Goal: Task Accomplishment & Management: Manage account settings

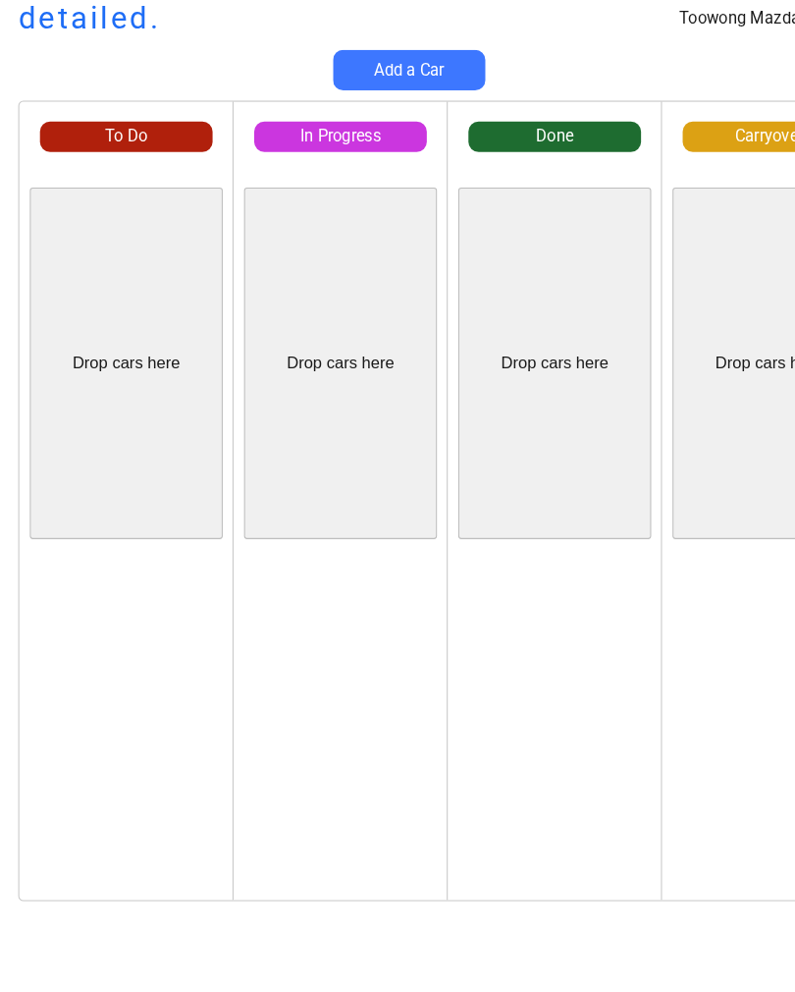
scroll to position [13, 2]
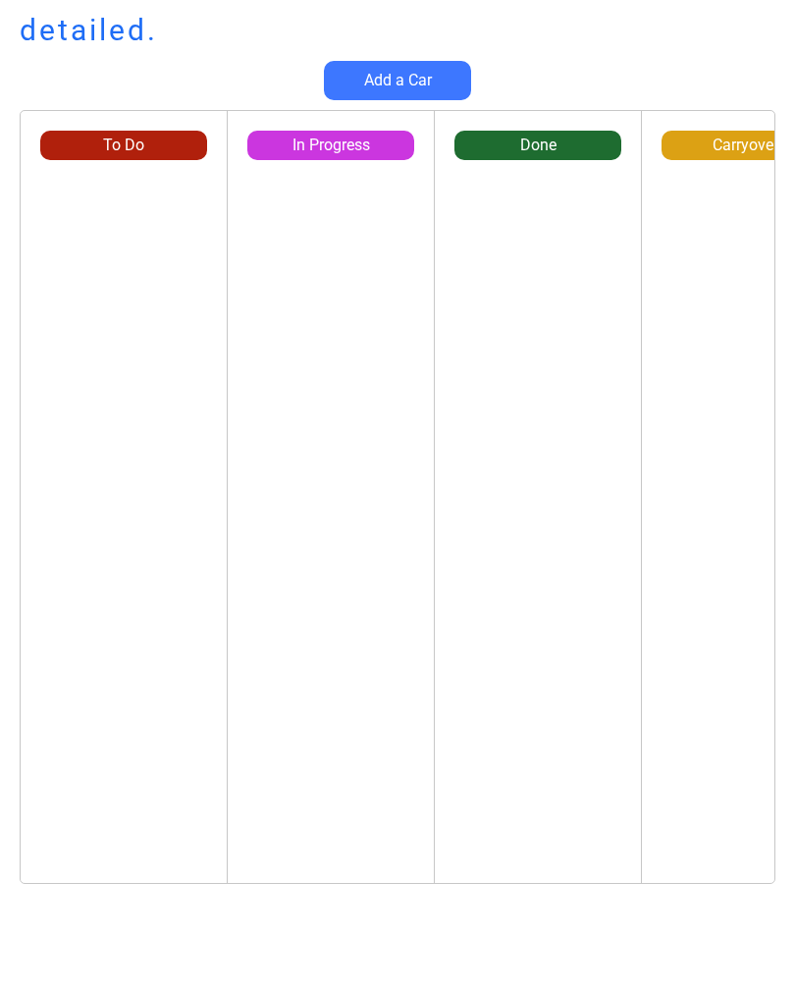
scroll to position [13, 2]
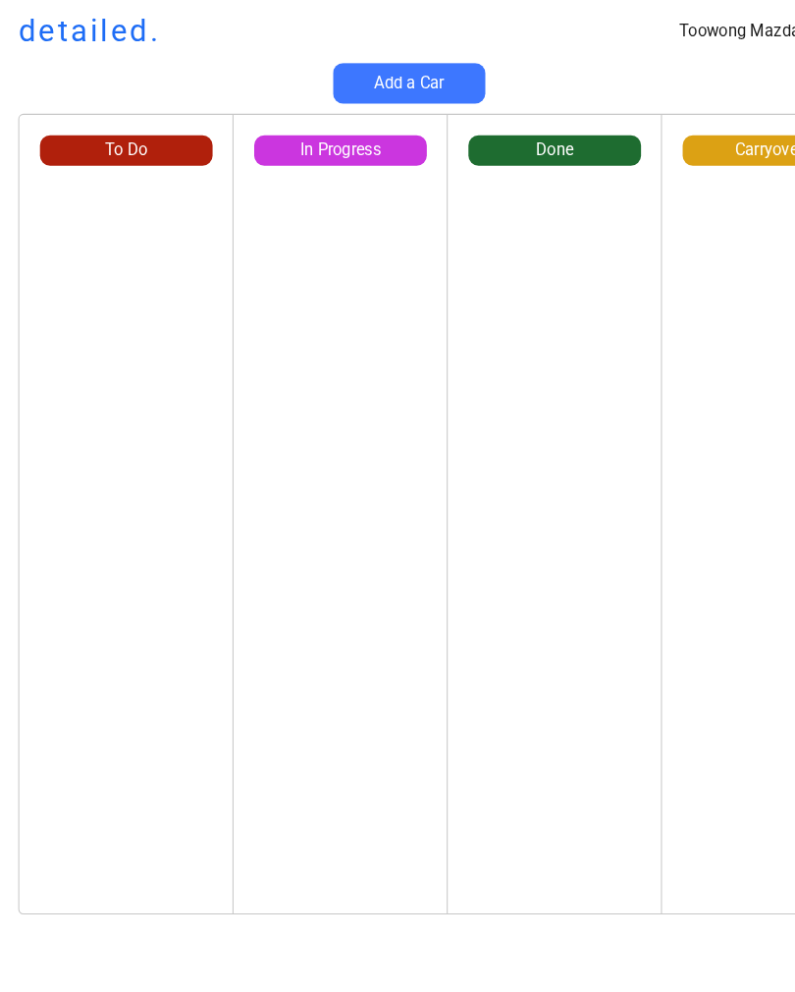
scroll to position [0, 2]
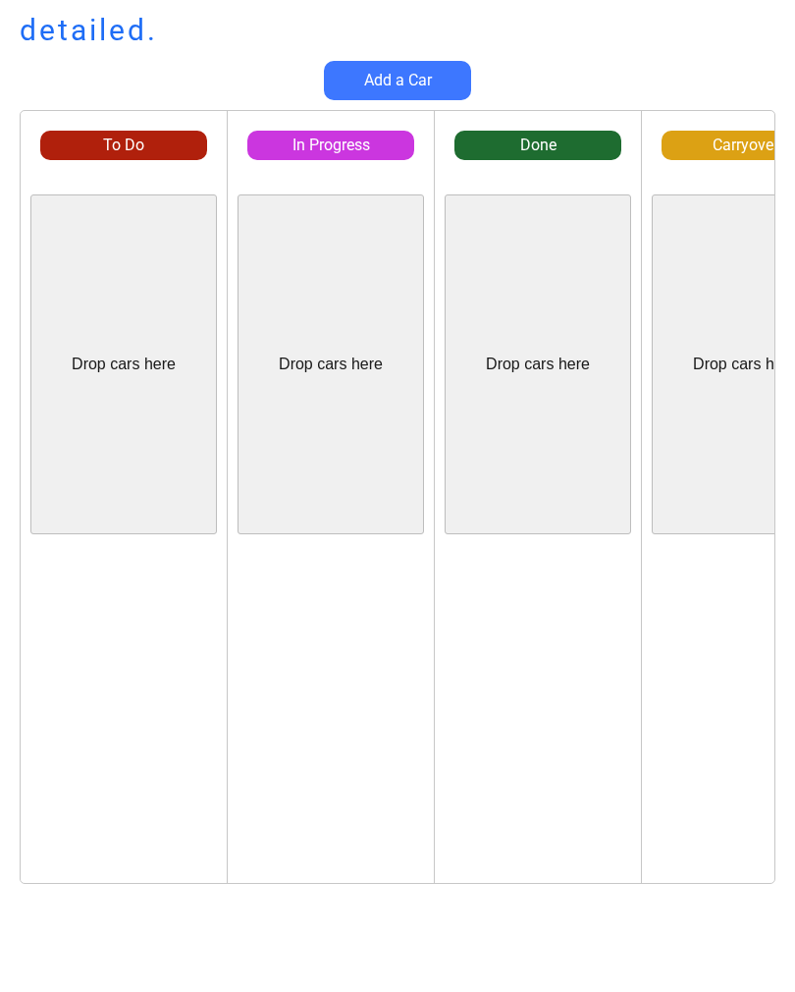
scroll to position [0, 2]
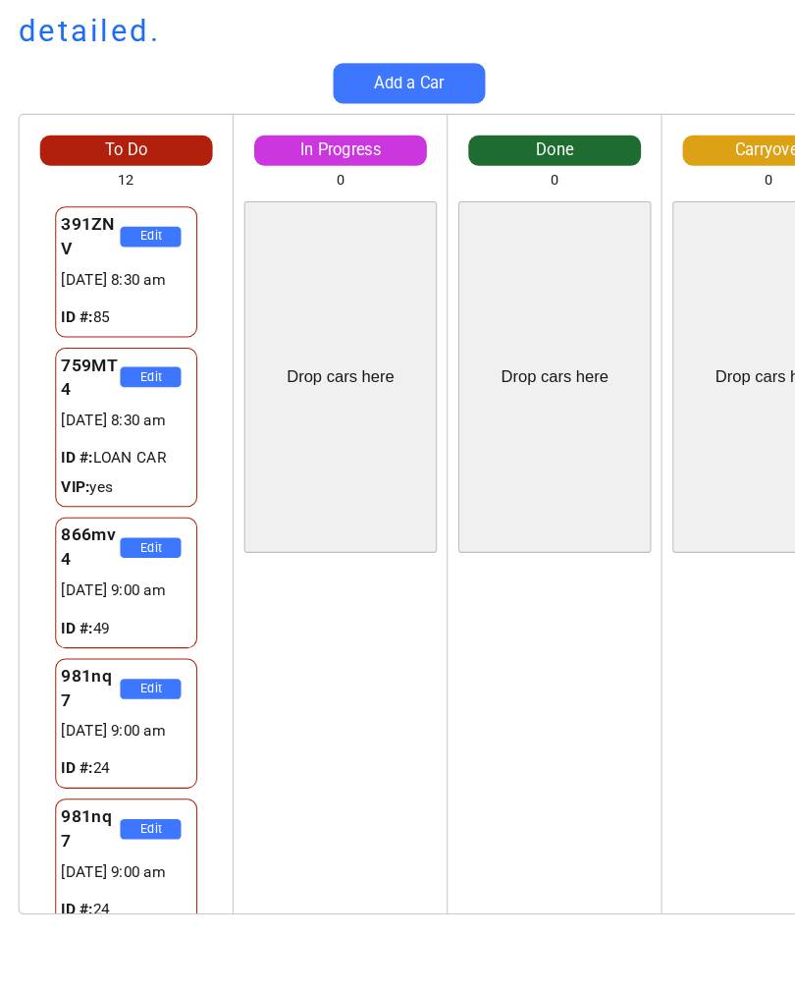
scroll to position [0, 2]
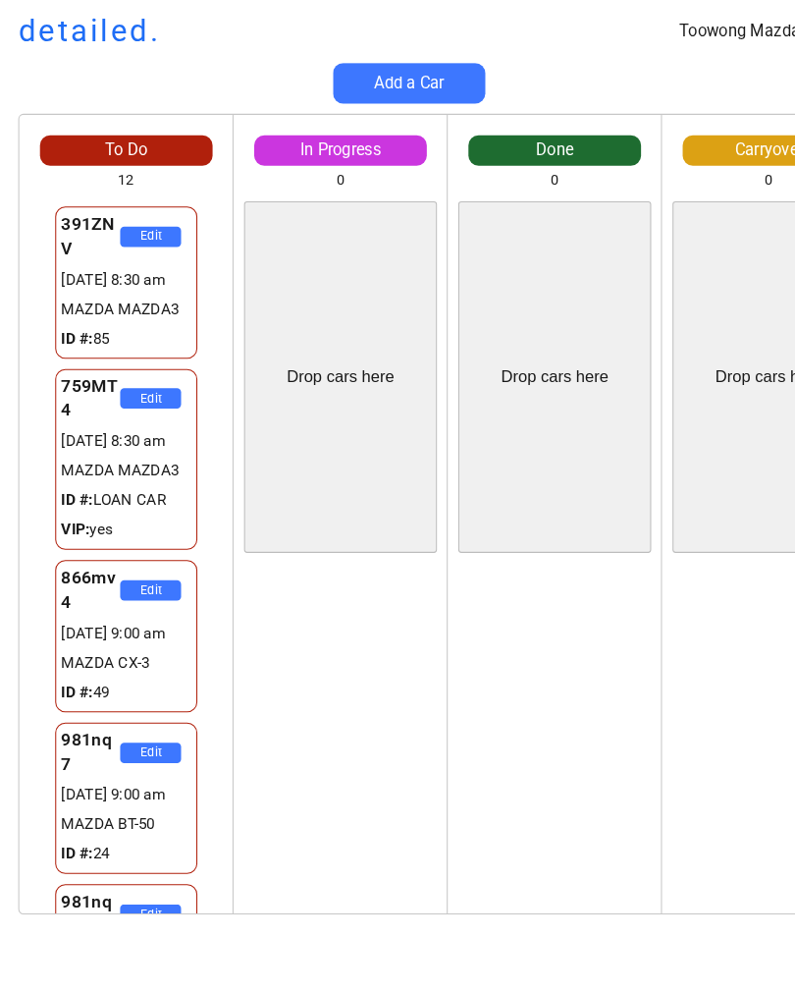
click at [632, 868] on div "Edit" at bounding box center [538, 714] width 206 height 340
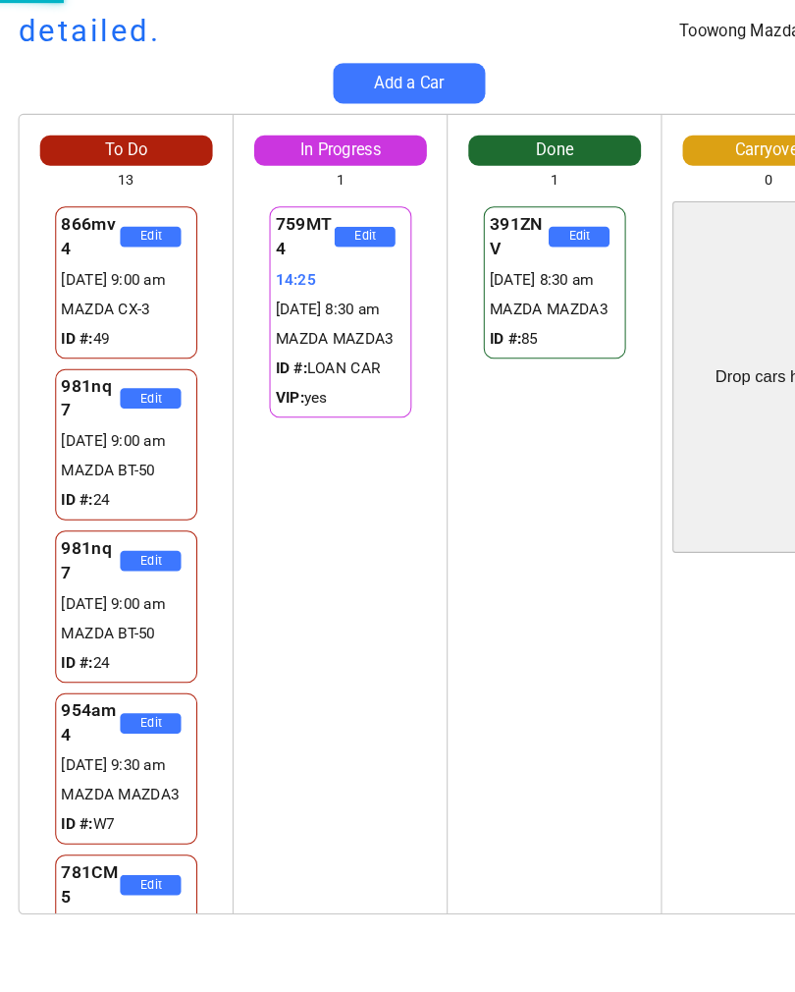
scroll to position [1047, 0]
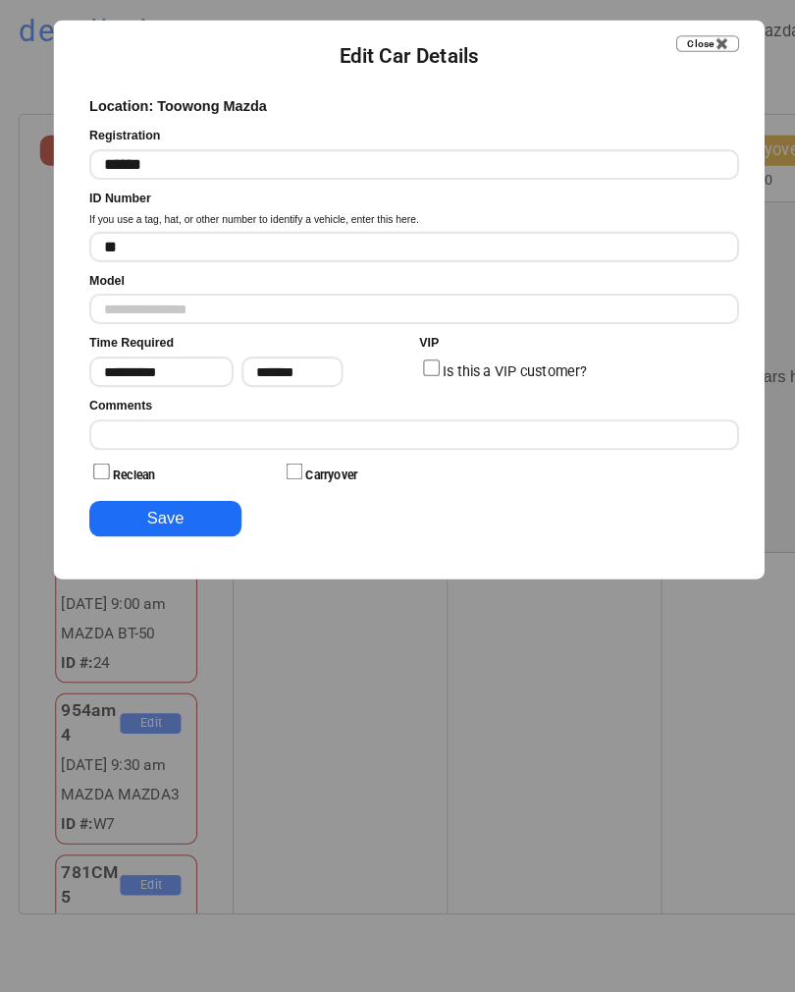
type input "**********"
click at [330, 412] on input "input" at bounding box center [402, 420] width 628 height 29
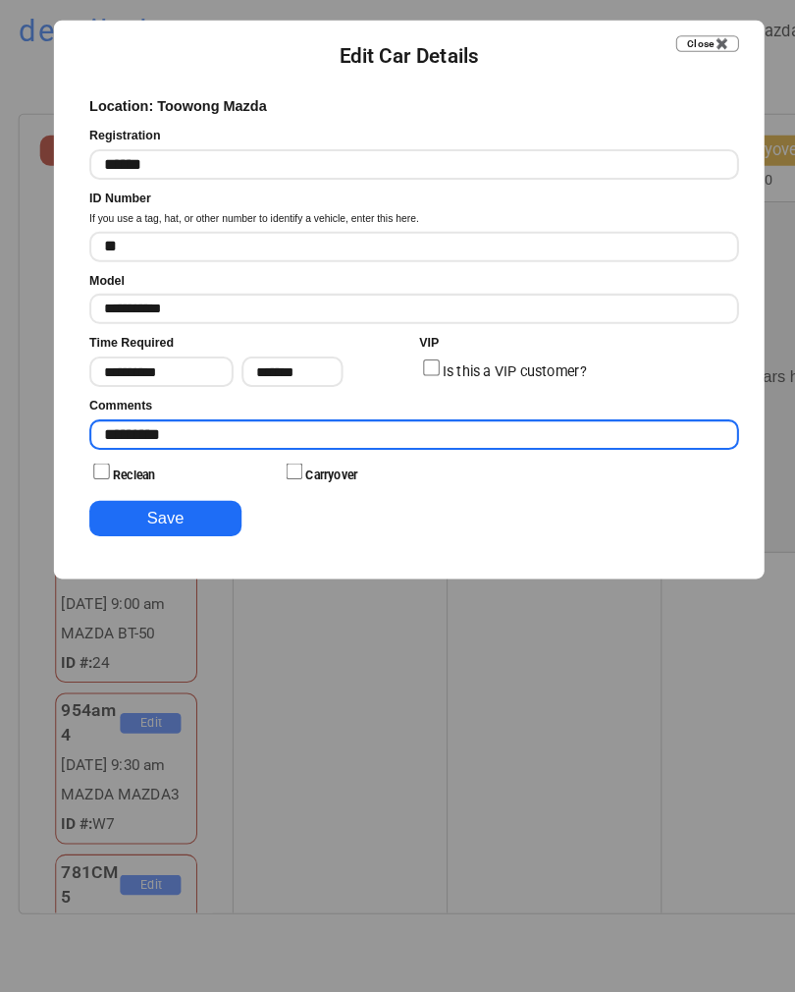
type input "*********"
click at [182, 499] on button "Save" at bounding box center [161, 501] width 147 height 34
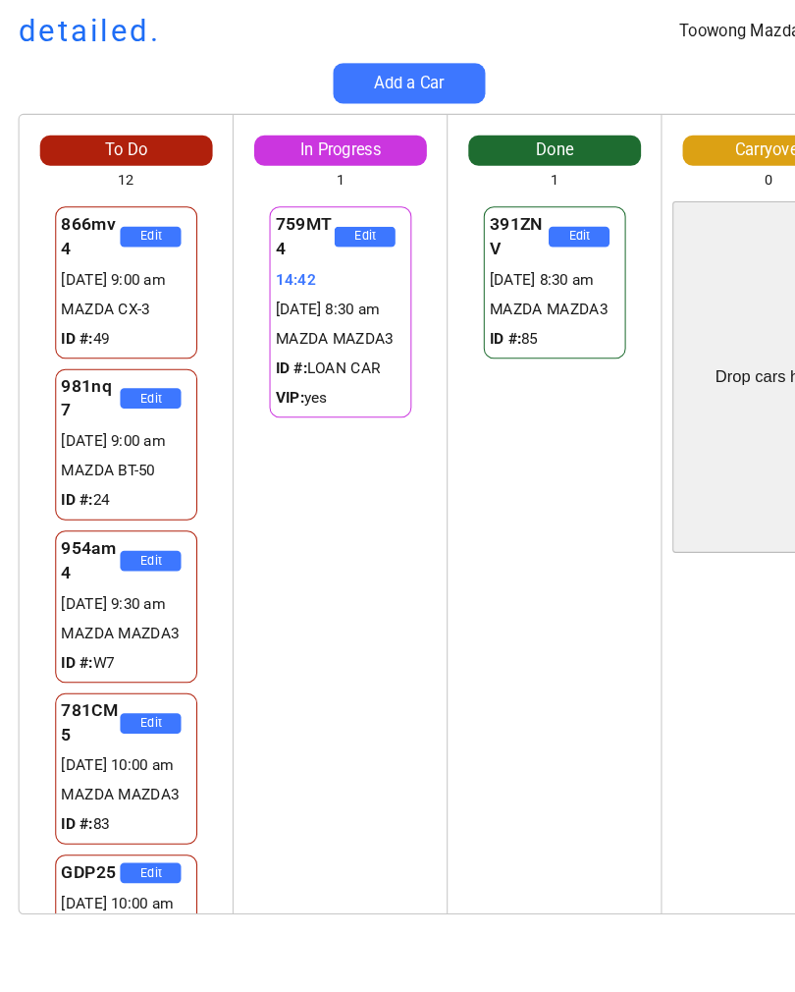
scroll to position [0, 0]
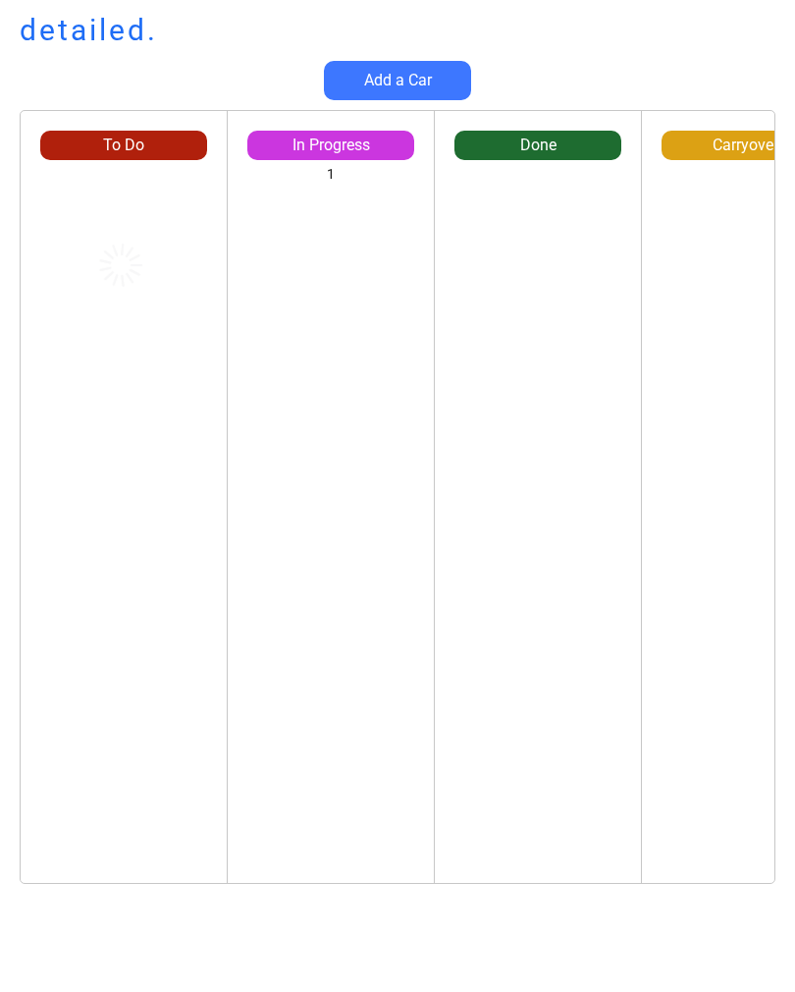
scroll to position [0, 2]
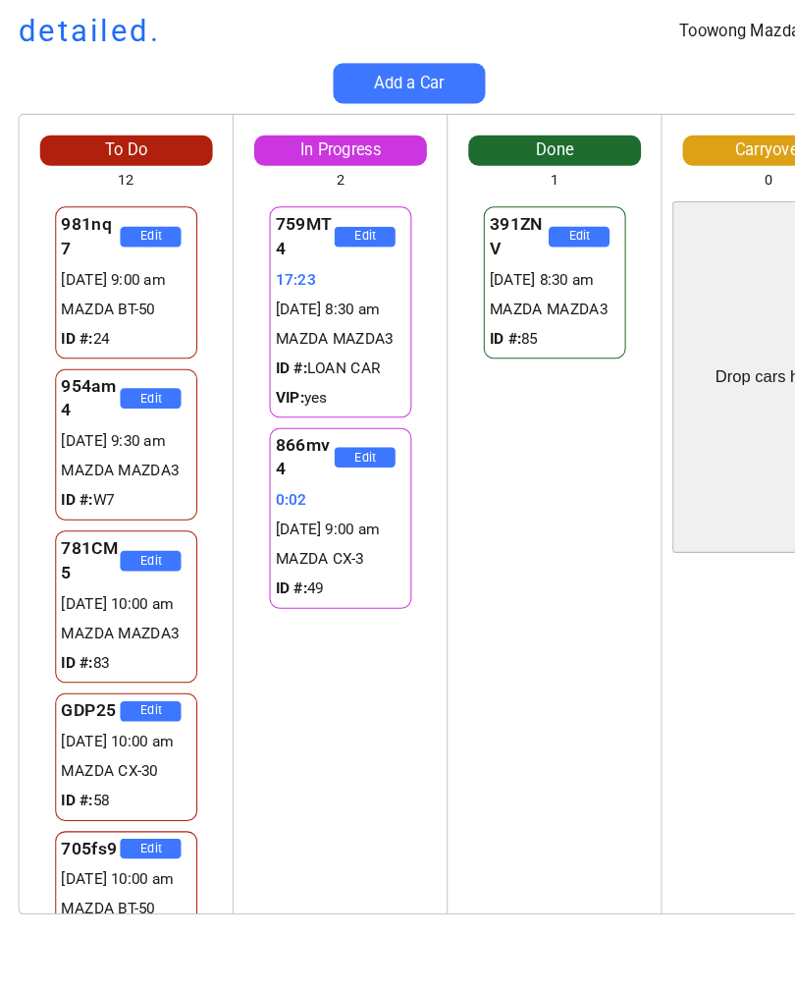
click at [595, 2] on div "Toowong Mazda detailed. Add a Car To Do 12 981nq7 Edit 29319732:36 30/09 9:00 a…" at bounding box center [397, 496] width 795 height 992
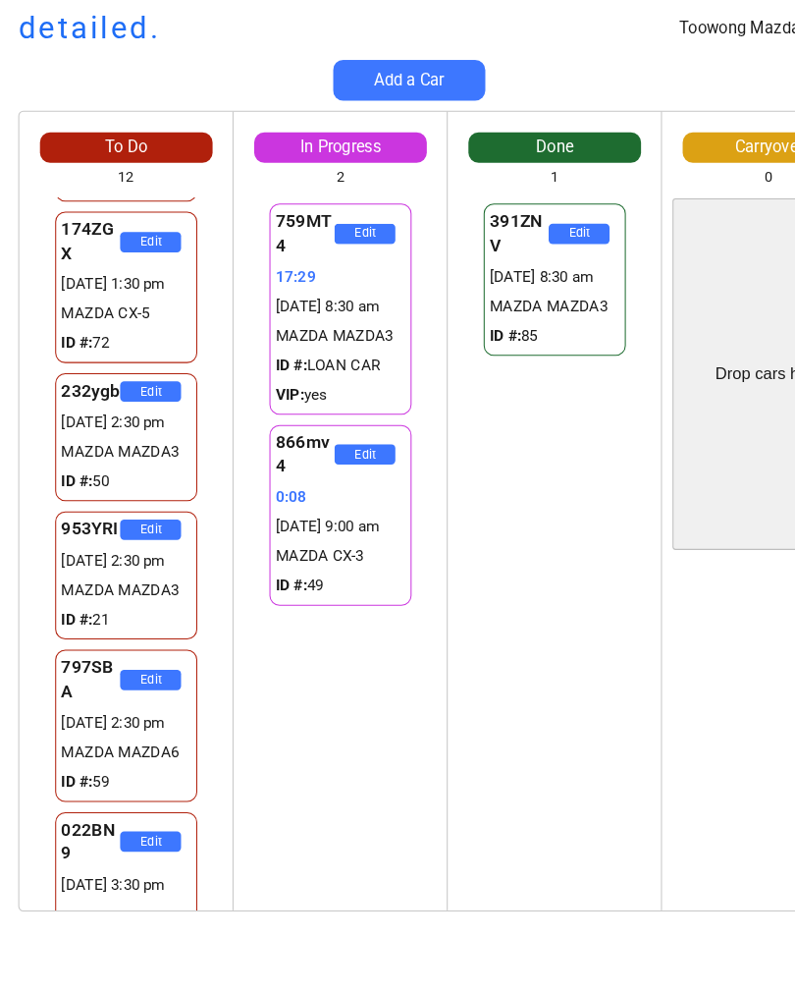
scroll to position [997, 0]
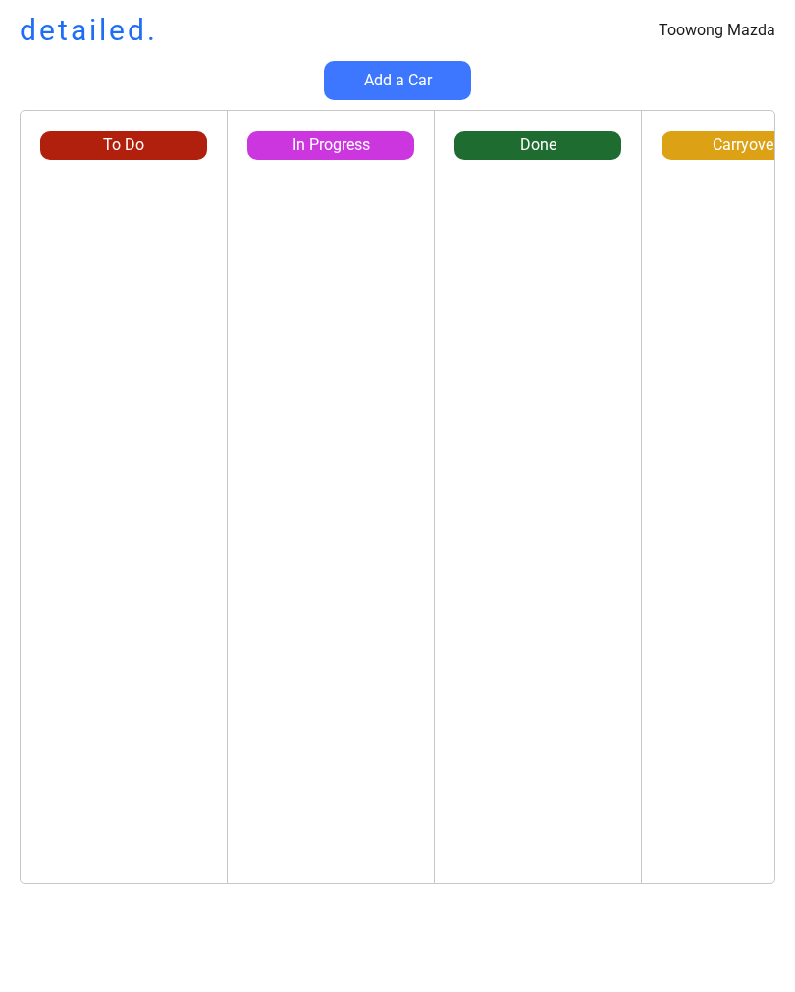
scroll to position [0, 27]
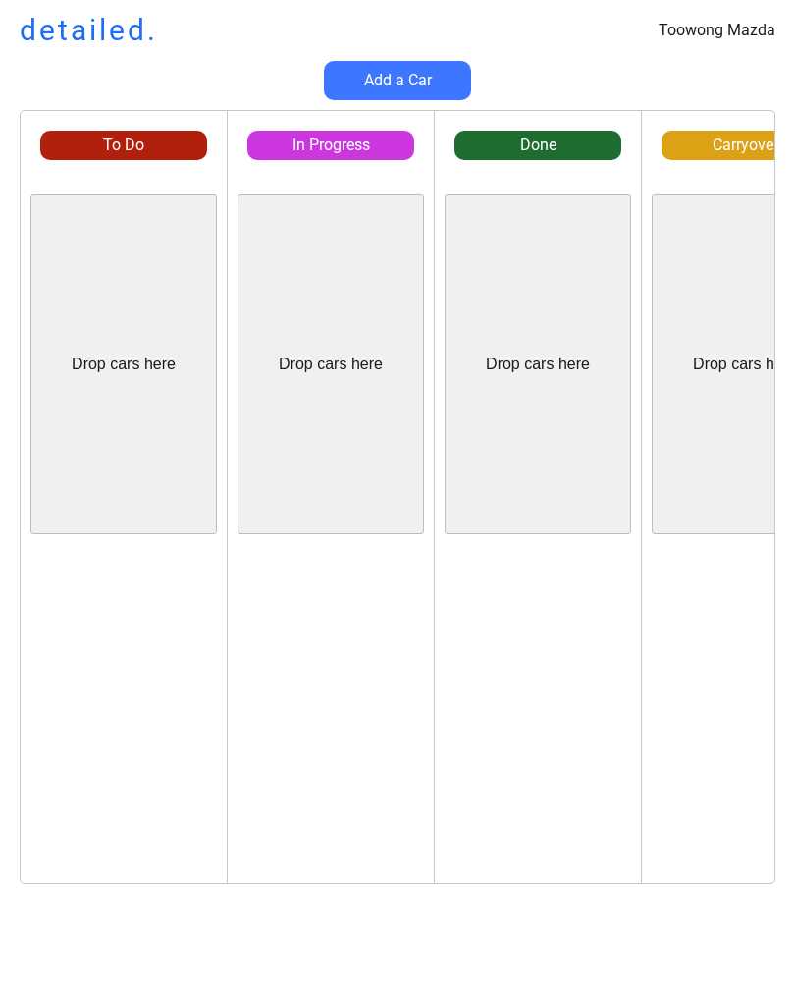
scroll to position [0, 16]
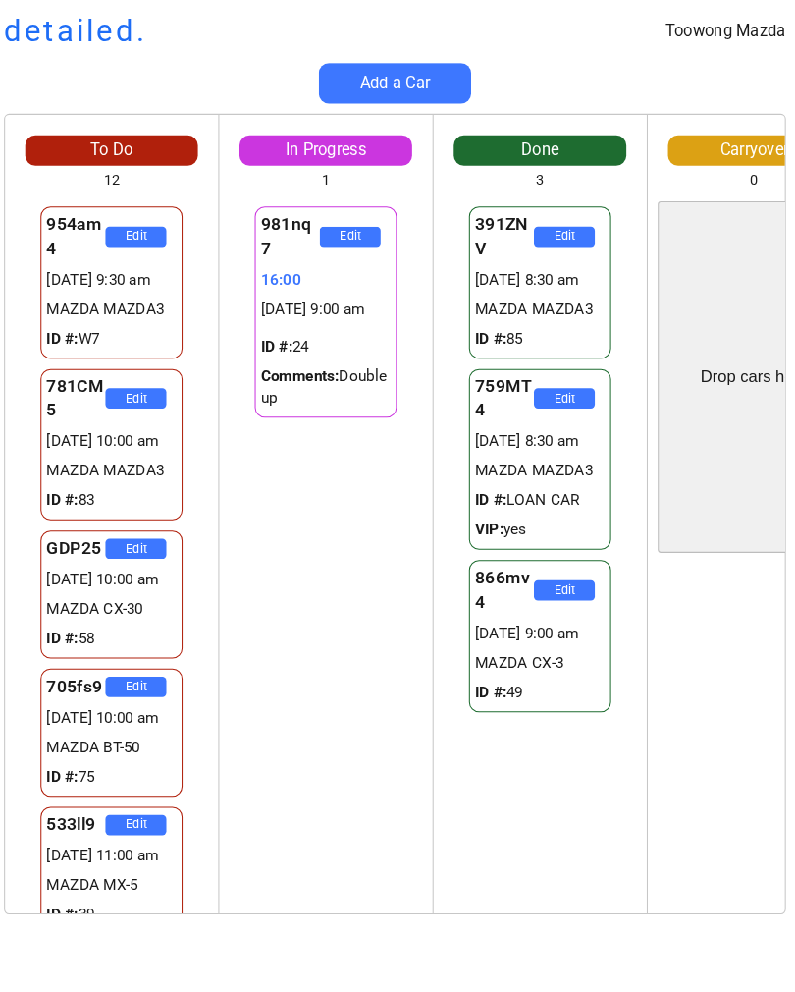
scroll to position [1047, 0]
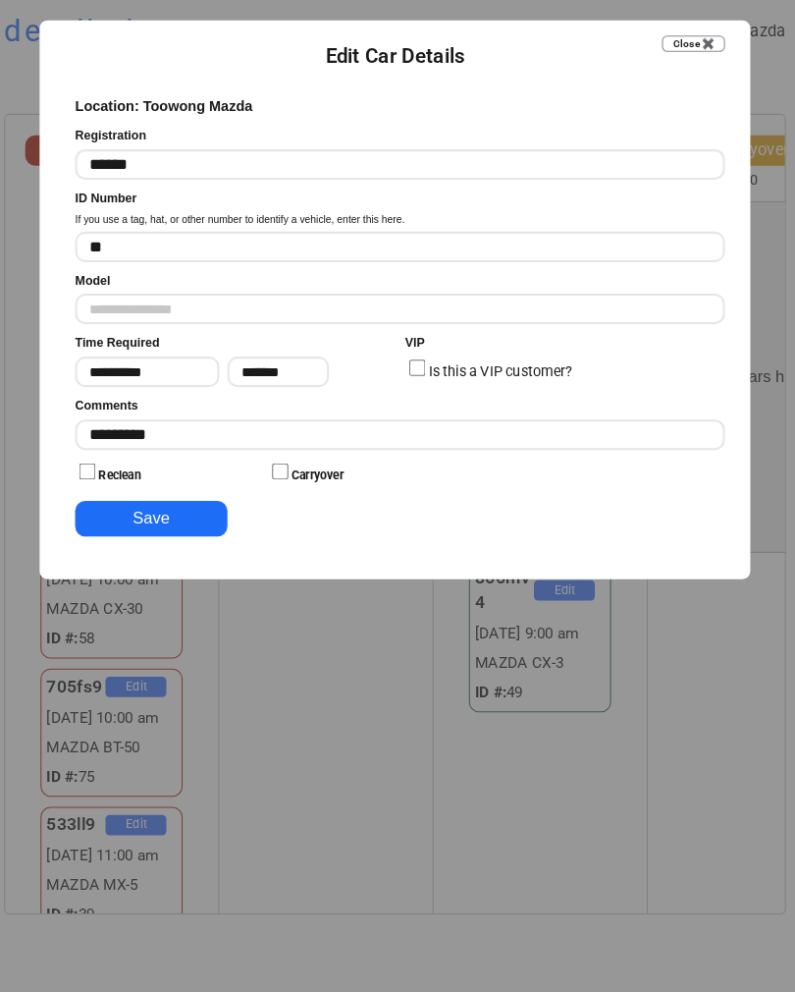
click at [467, 423] on input "input" at bounding box center [402, 420] width 628 height 29
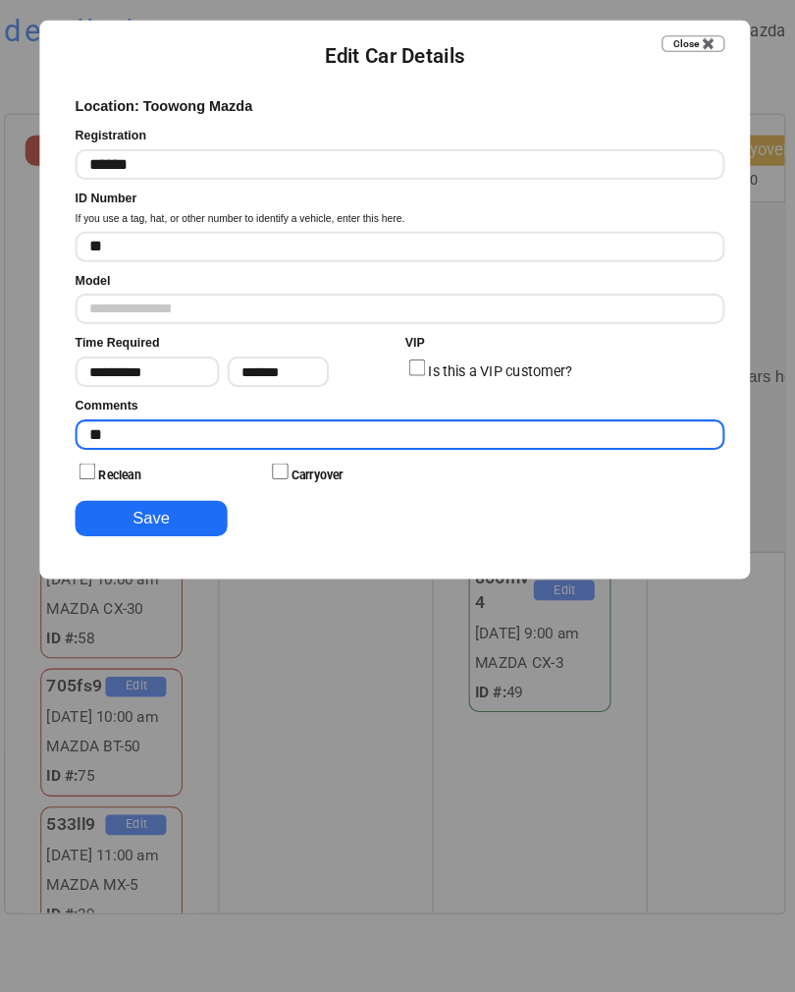
type input "*"
click at [158, 485] on button "Save" at bounding box center [161, 501] width 147 height 34
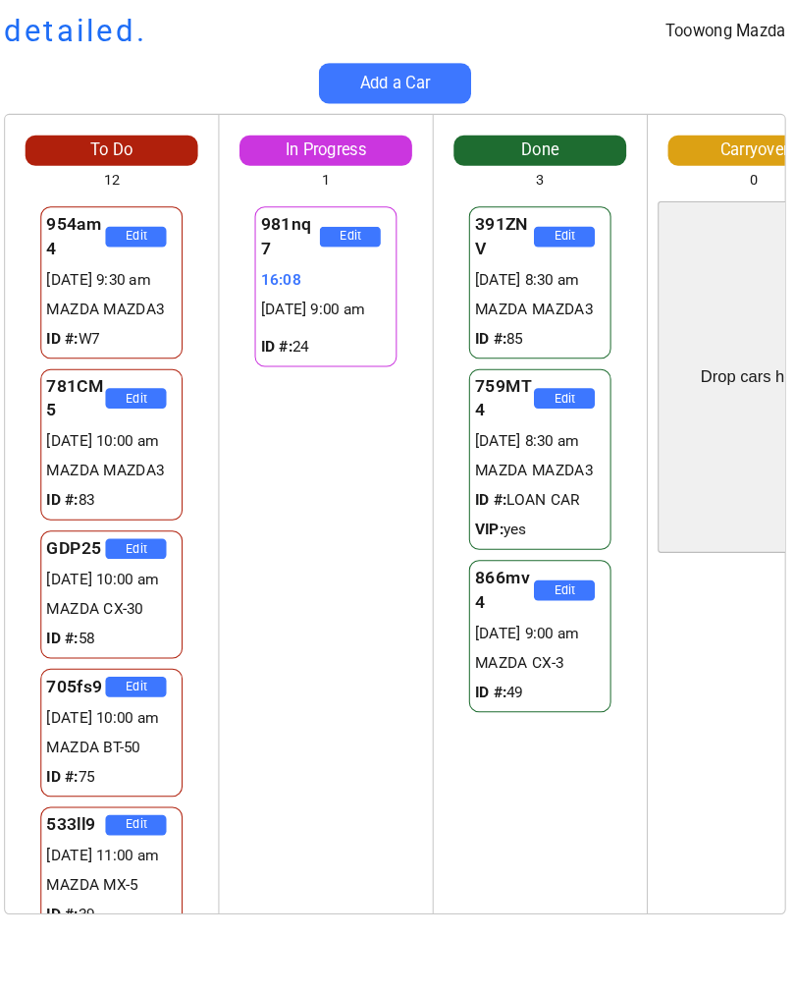
scroll to position [0, 0]
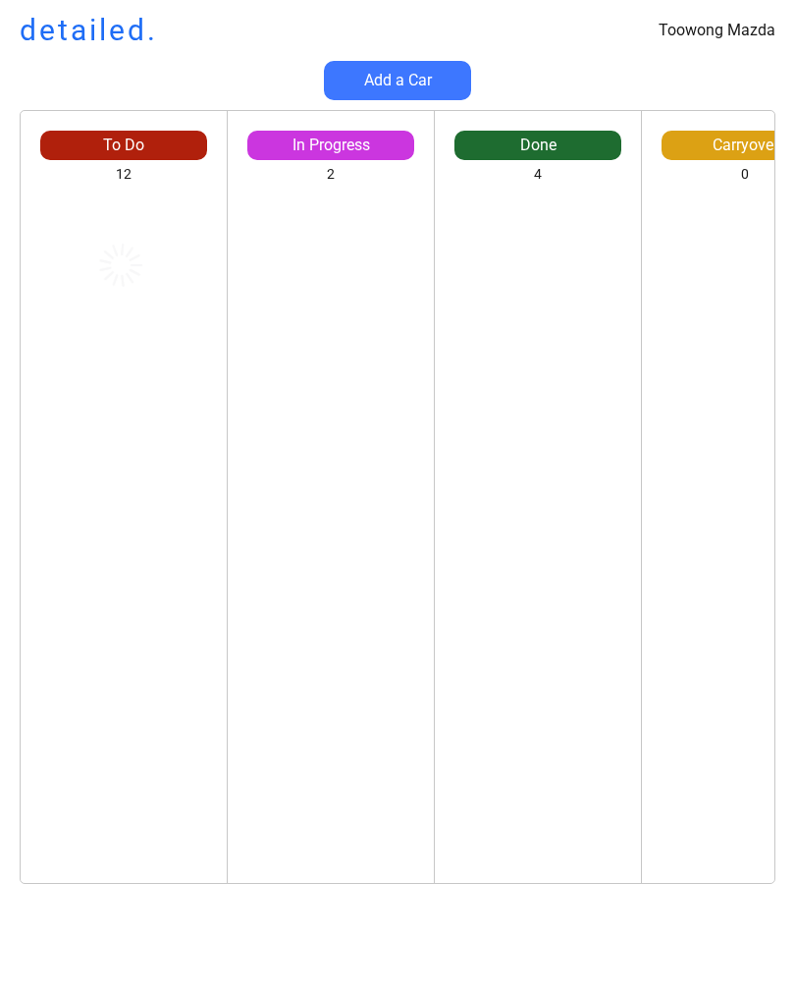
scroll to position [0, 16]
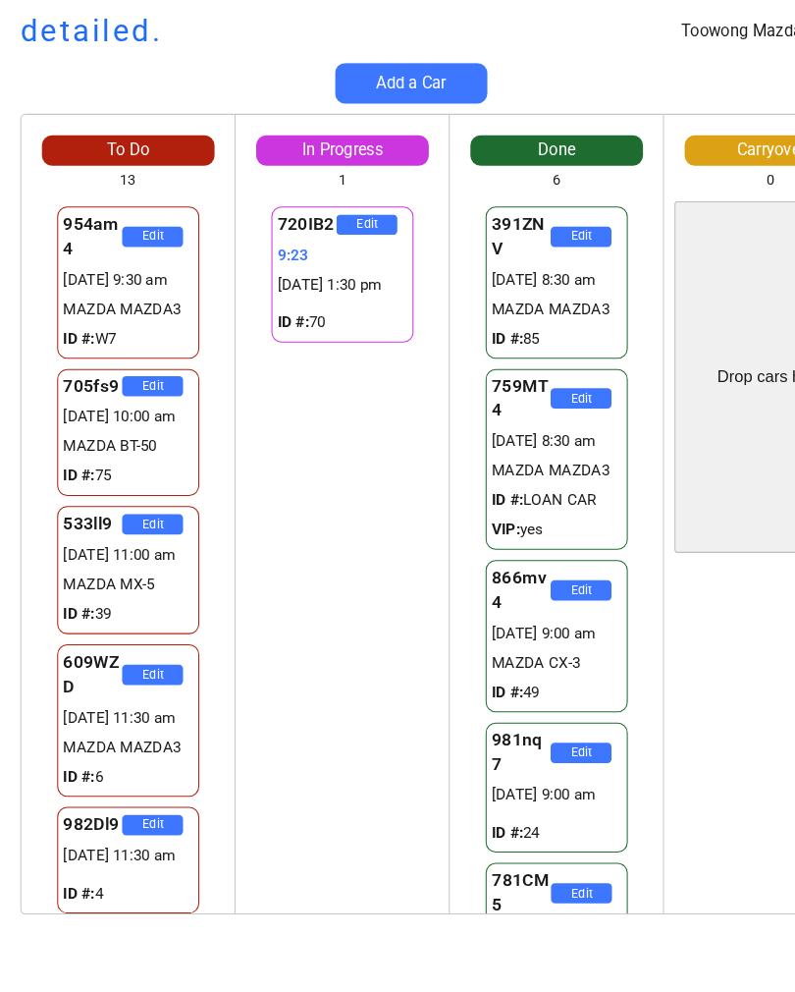
click at [754, 212] on div "Drop cars here" at bounding box center [745, 364] width 187 height 340
click at [750, 212] on div "Drop cars here" at bounding box center [745, 364] width 187 height 340
click at [746, 225] on div "Drop cars here" at bounding box center [745, 364] width 187 height 340
click at [743, 224] on div "Drop cars here" at bounding box center [745, 364] width 187 height 340
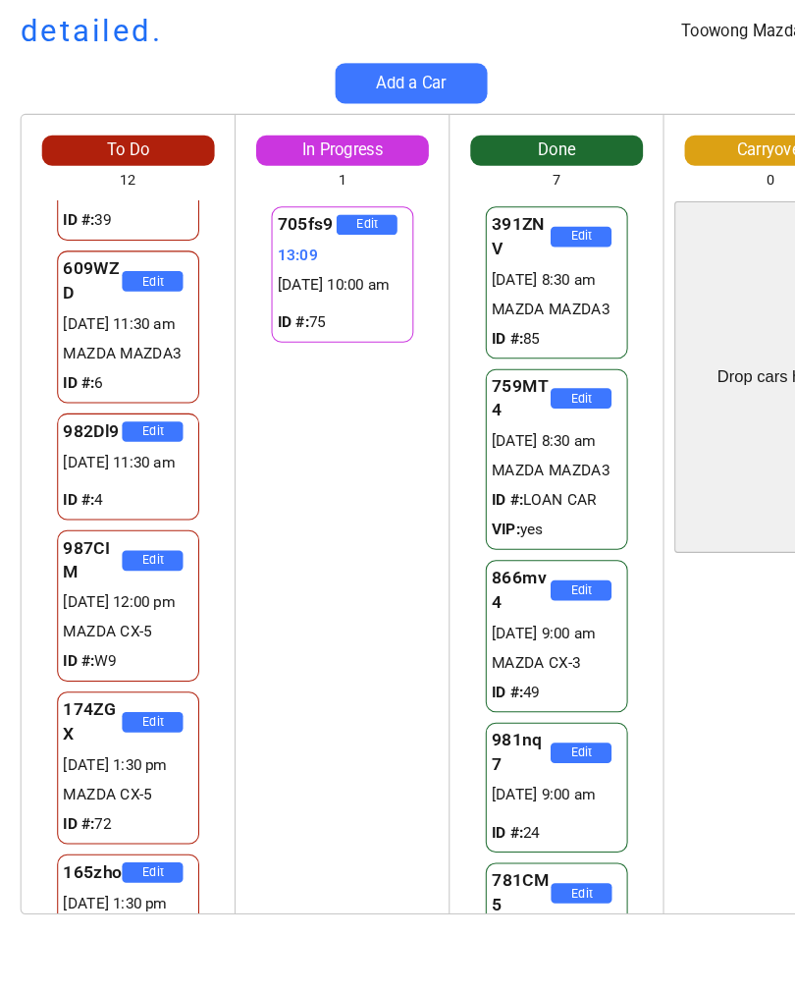
scroll to position [243, 0]
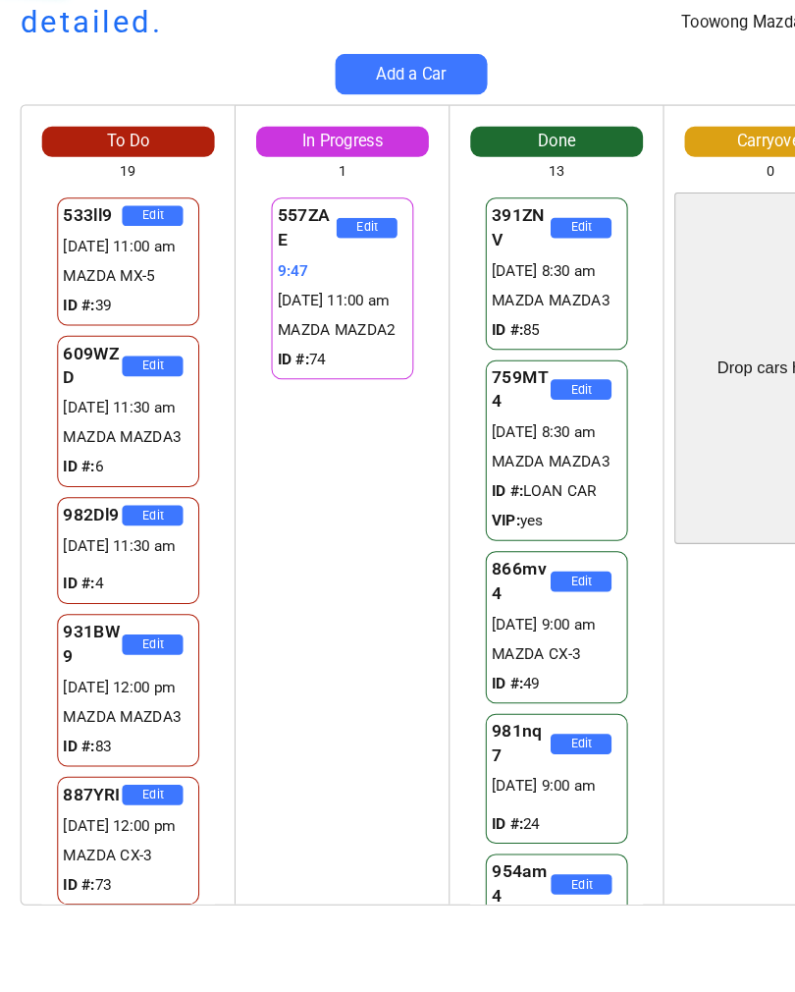
scroll to position [1351, 0]
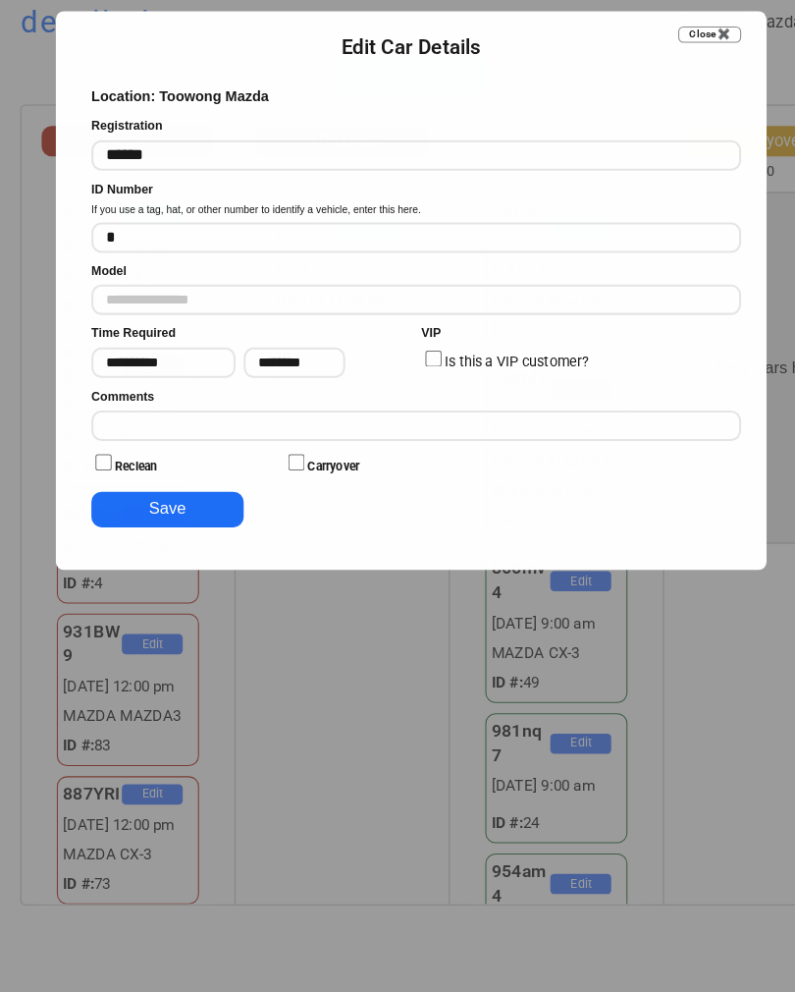
type input "**********"
click at [132, 207] on div "If you use a tag, hat, or other number to identify a vehicle, enter this here." at bounding box center [247, 212] width 319 height 14
click at [161, 224] on input "input" at bounding box center [402, 238] width 628 height 29
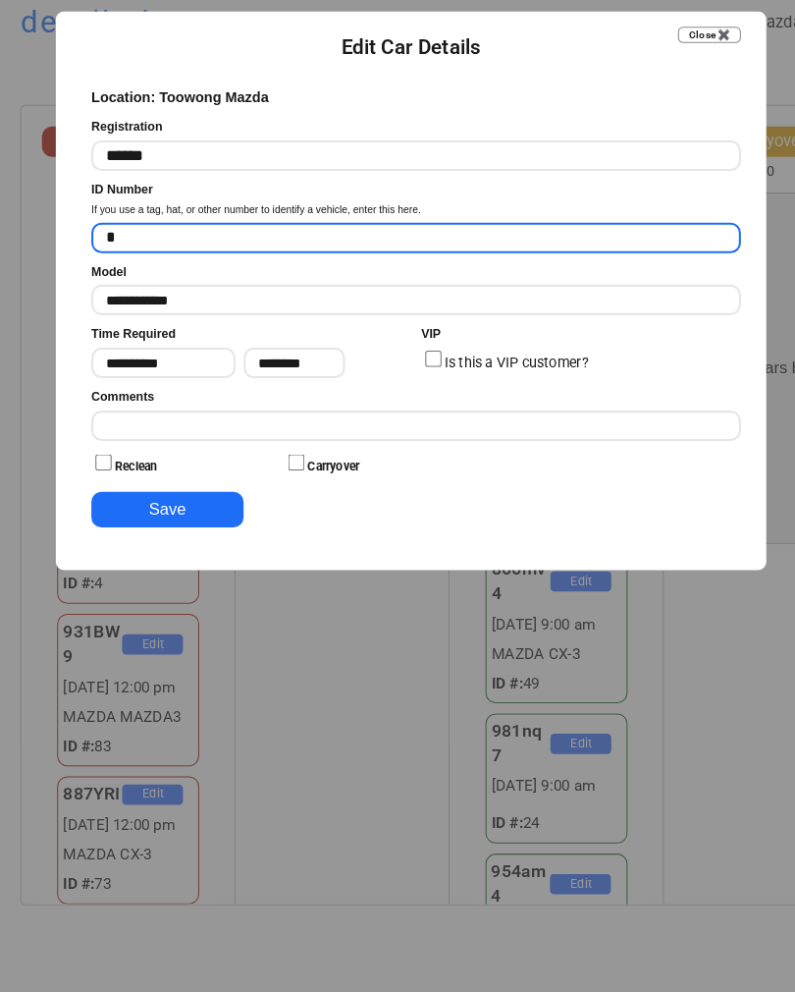
type input "*"
click at [157, 491] on button "Save" at bounding box center [161, 501] width 147 height 34
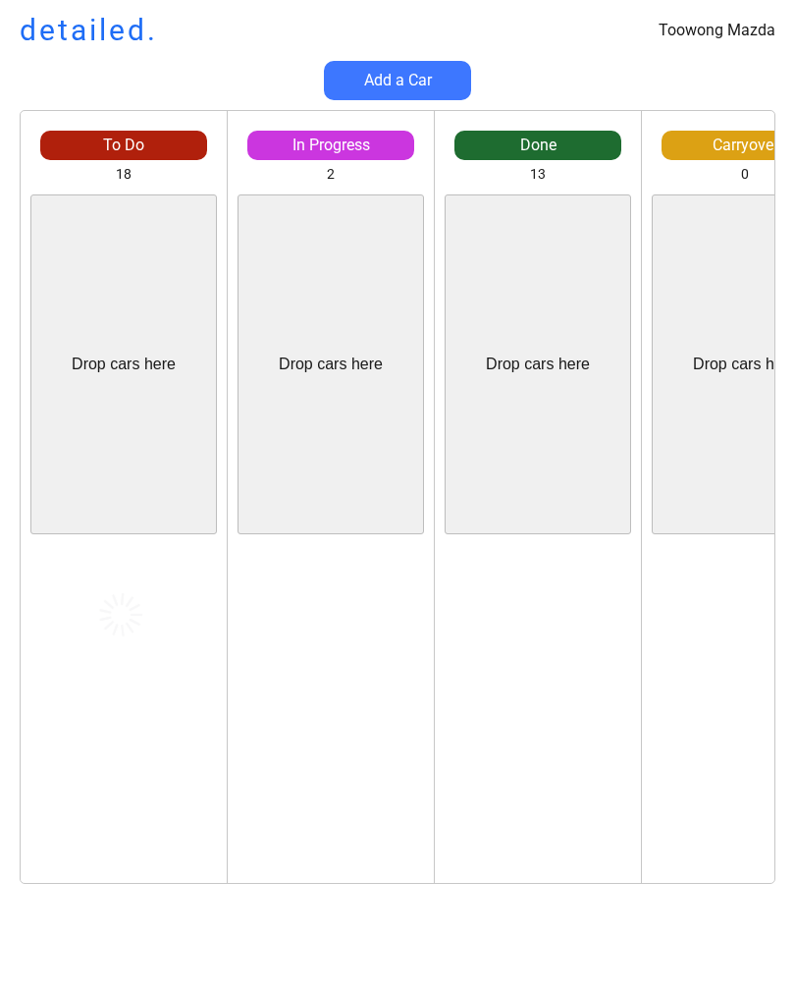
scroll to position [9, 0]
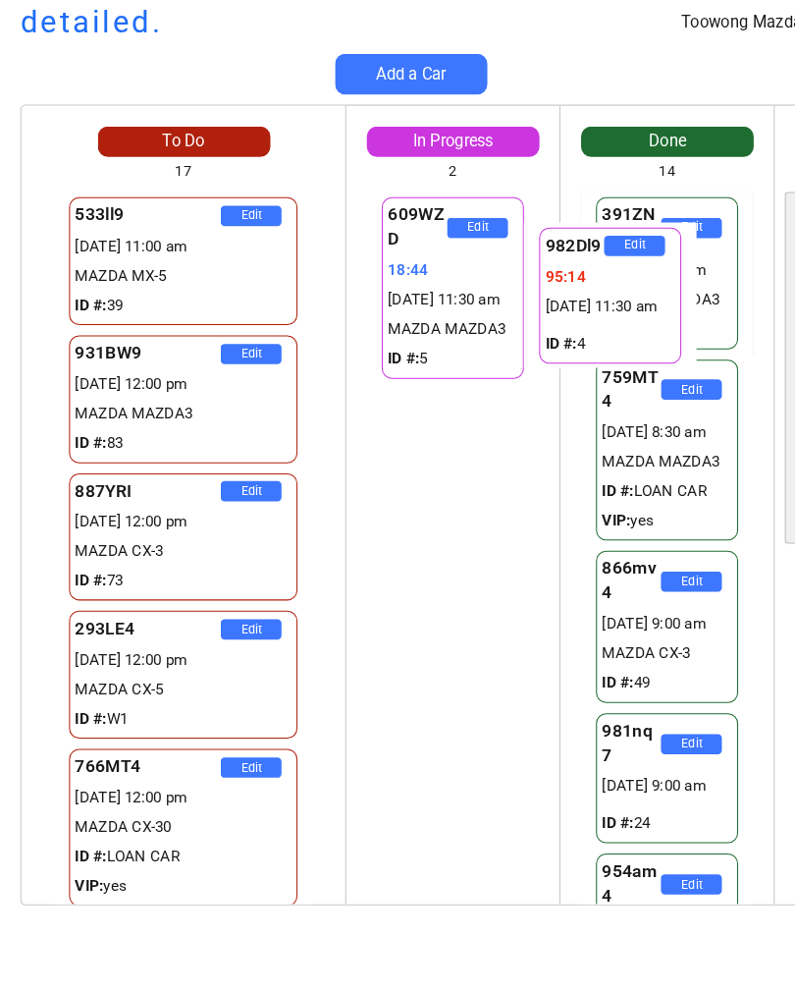
scroll to position [0, 39]
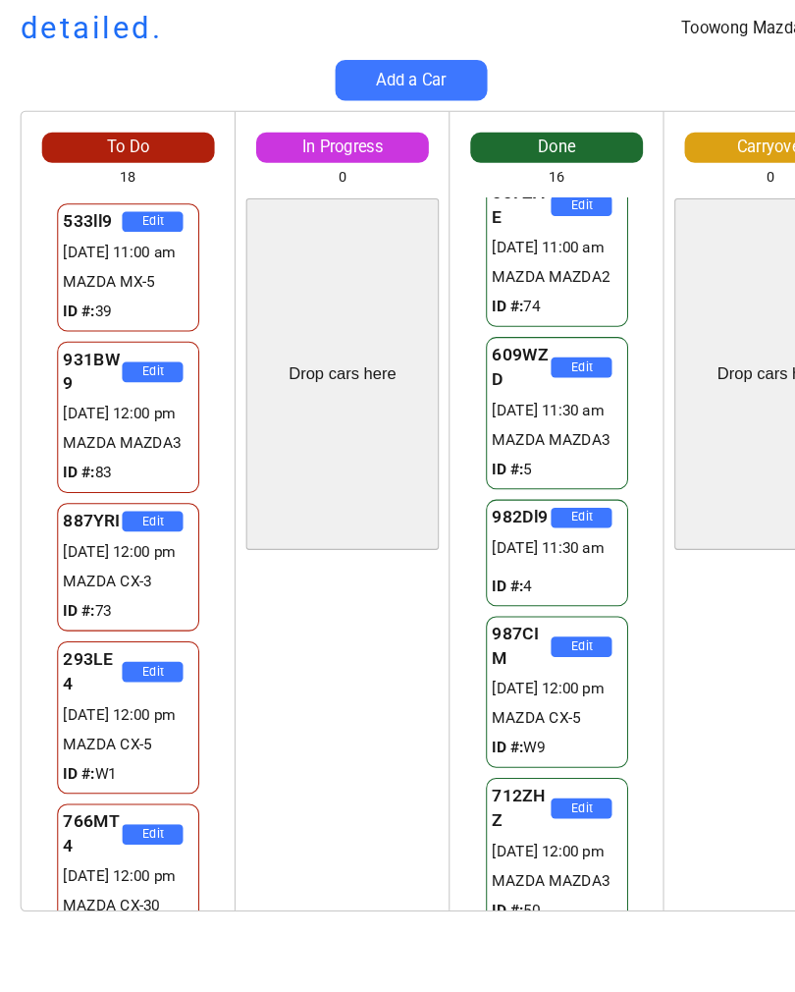
scroll to position [1380, 0]
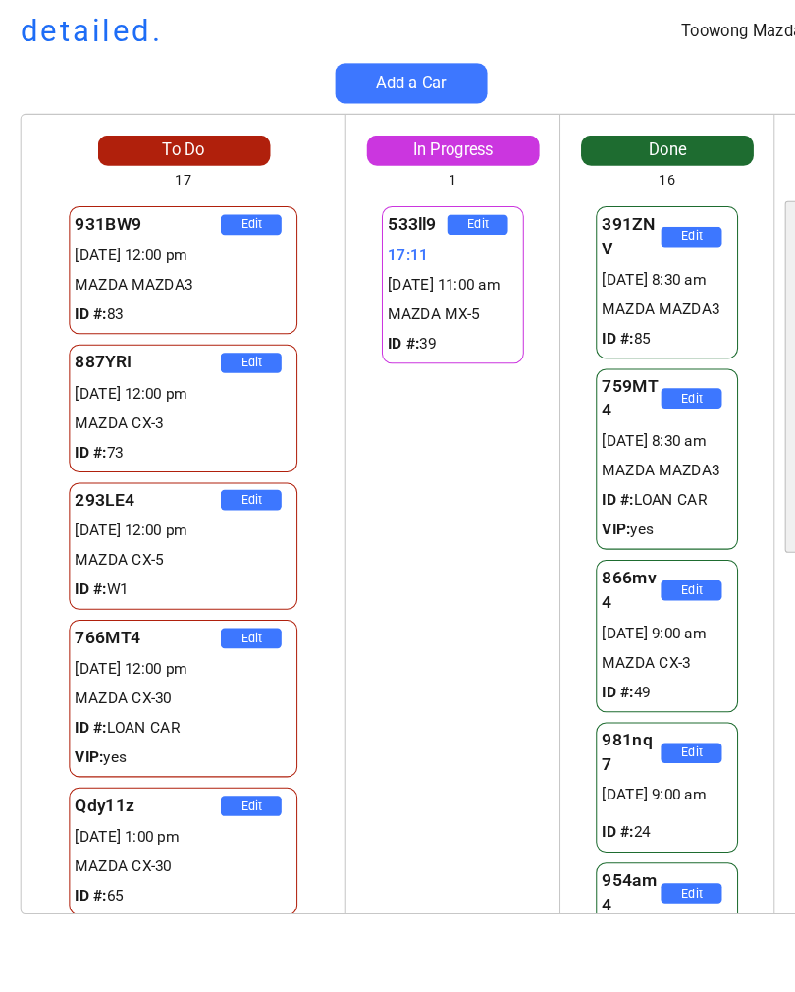
click at [467, 948] on div "Toowong Mazda detailed. Add a Car To Do 17 931BW9 Edit [DATE] 12:00 pm MAZDA MA…" at bounding box center [397, 496] width 795 height 992
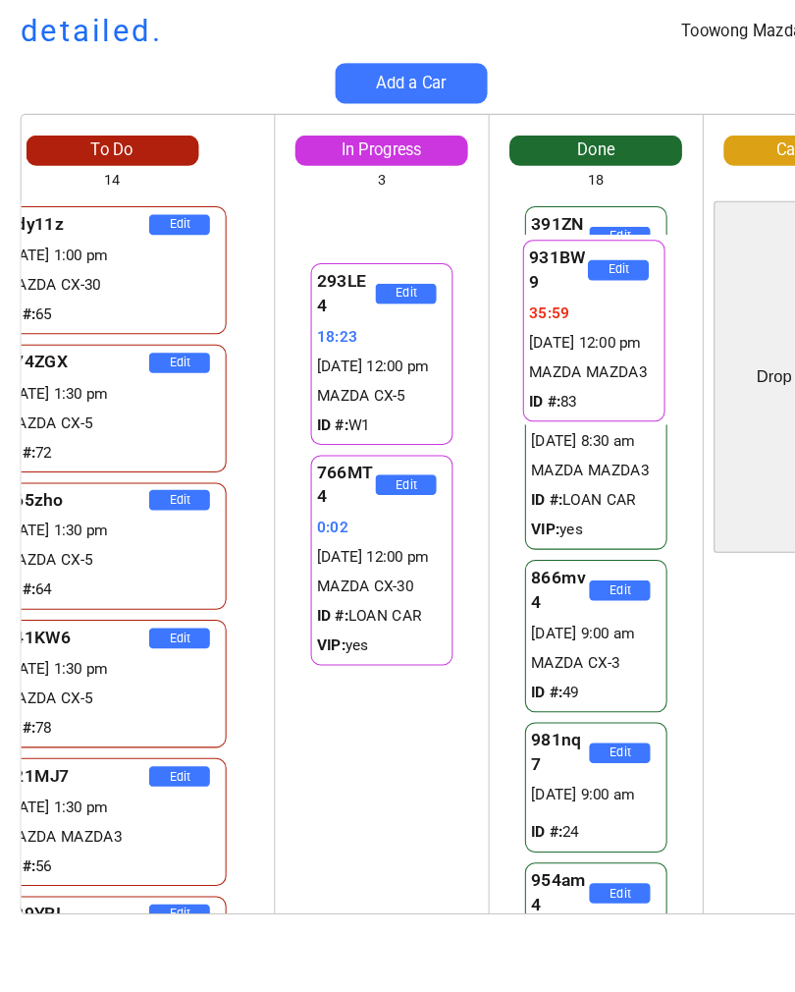
scroll to position [0, 98]
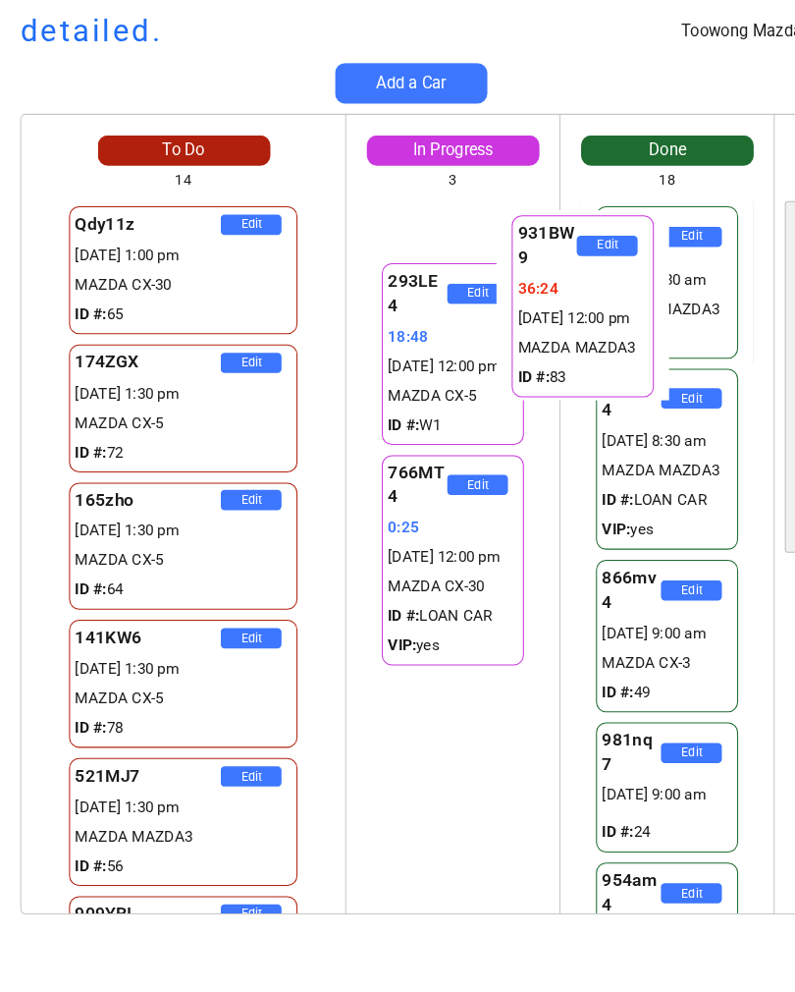
scroll to position [0, 49]
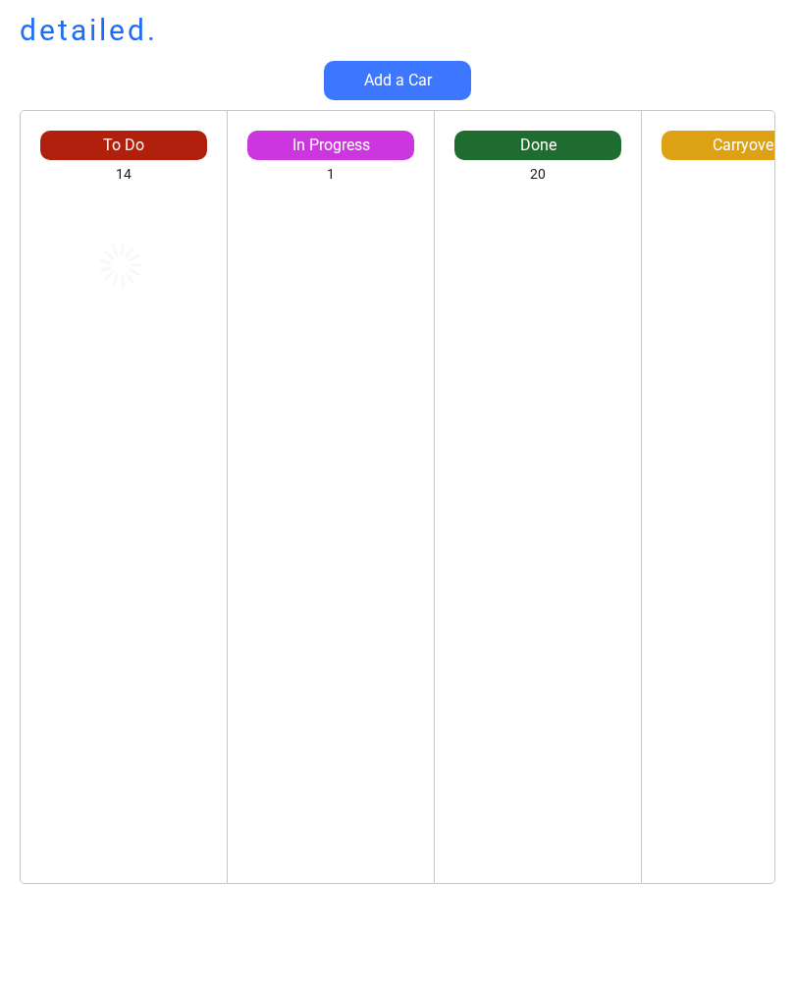
scroll to position [5, 0]
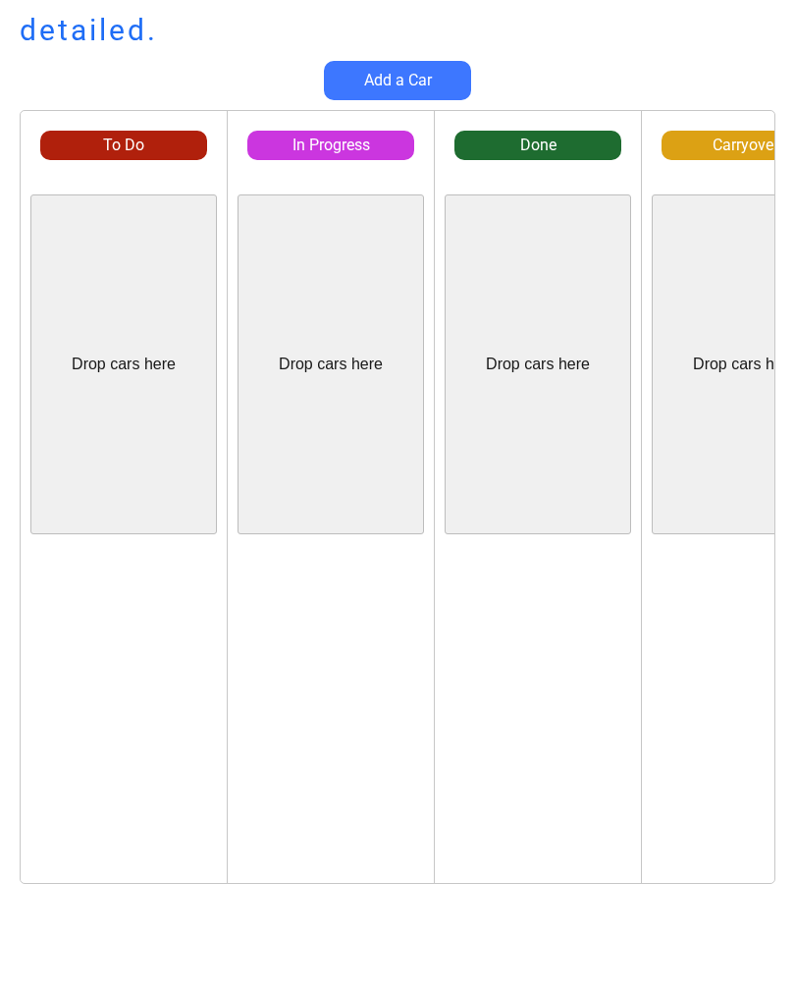
scroll to position [5, 0]
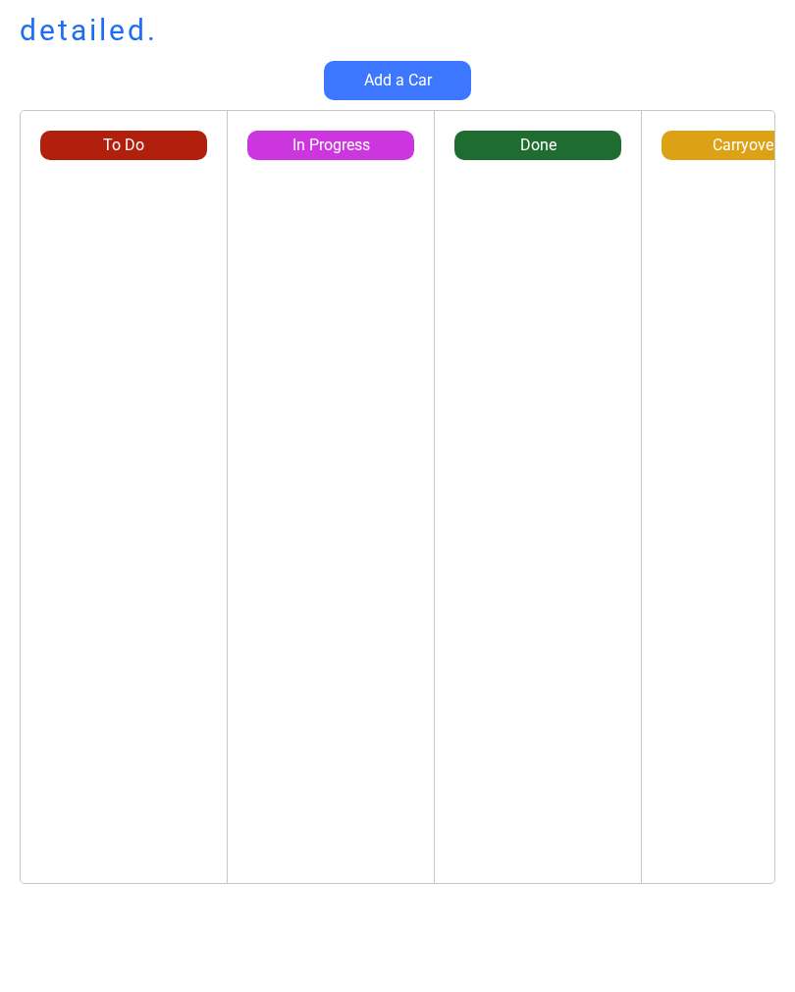
scroll to position [6, 5]
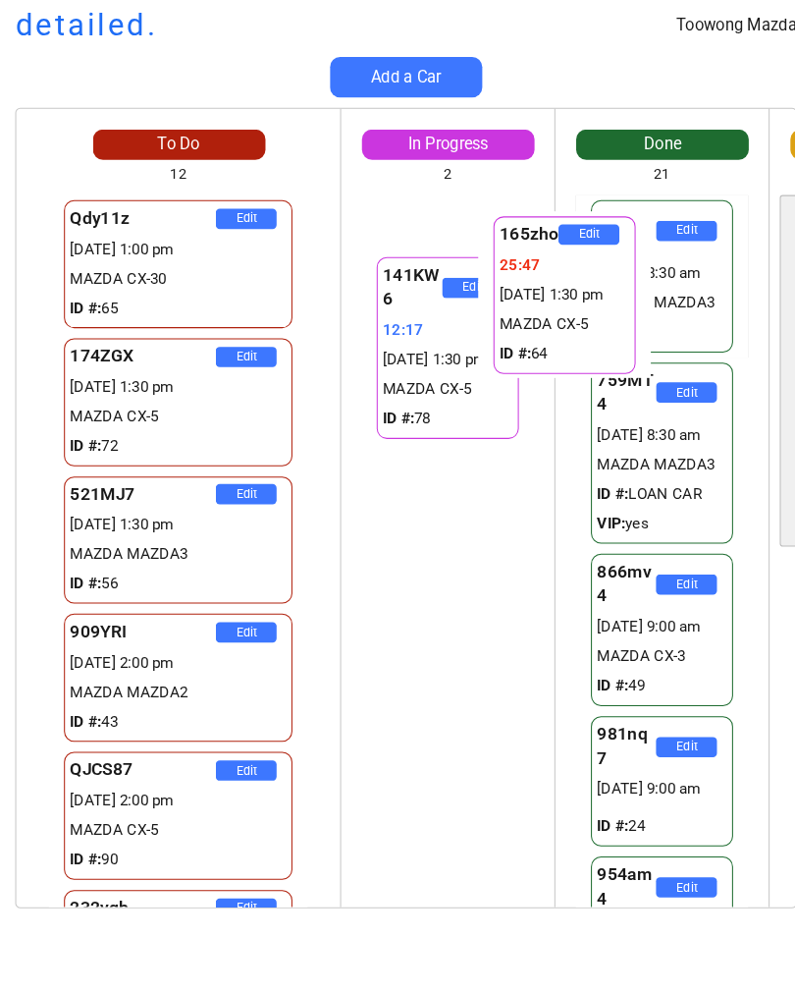
scroll to position [0, 29]
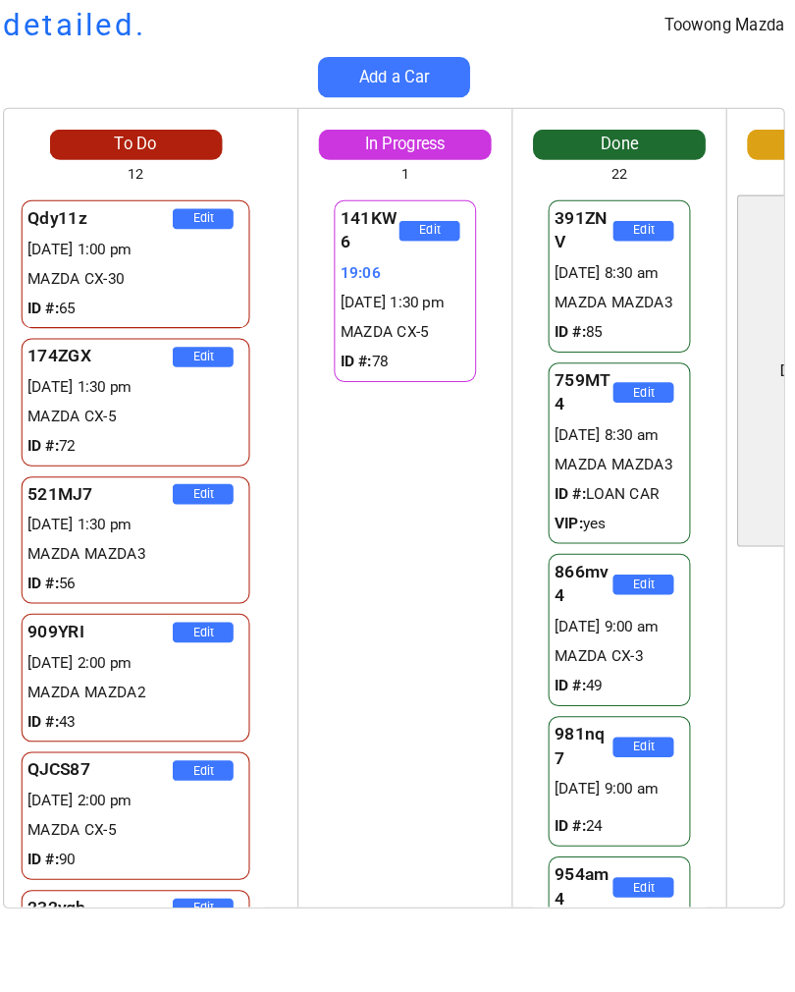
click at [305, 401] on div "141KW6 Edit 19:06 30/09 1:30 pm MAZDA CX-5 ID #: 78 141KW6 Edit 19:06 30/09 1:3…" at bounding box center [408, 538] width 206 height 688
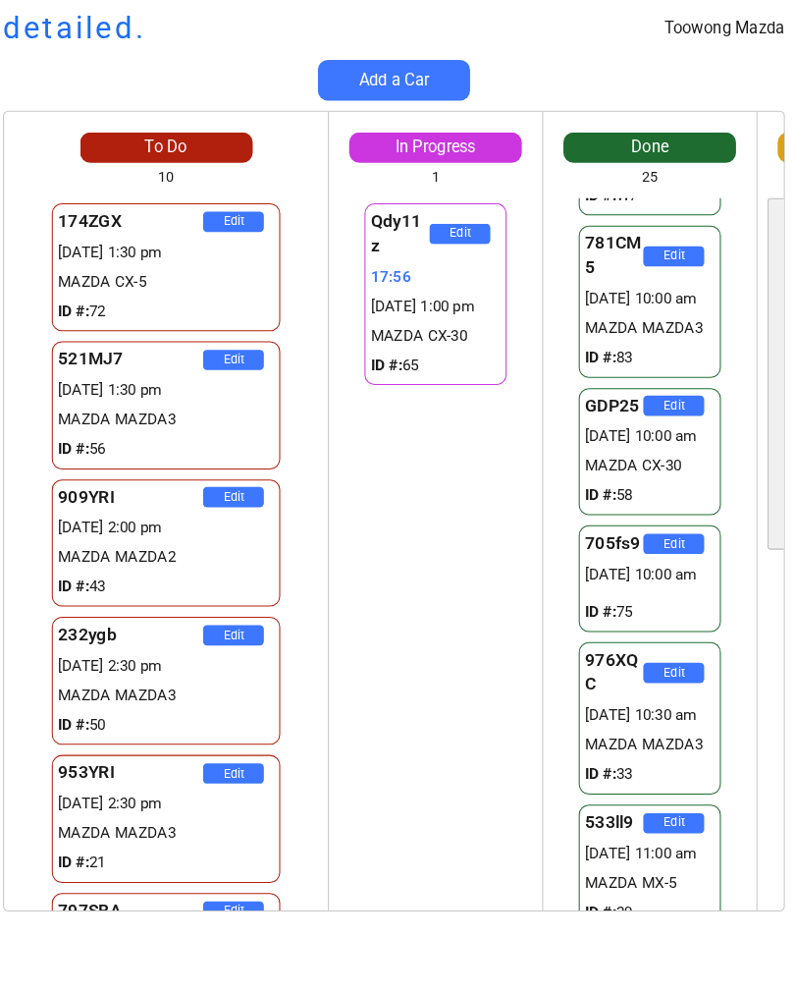
scroll to position [0, 0]
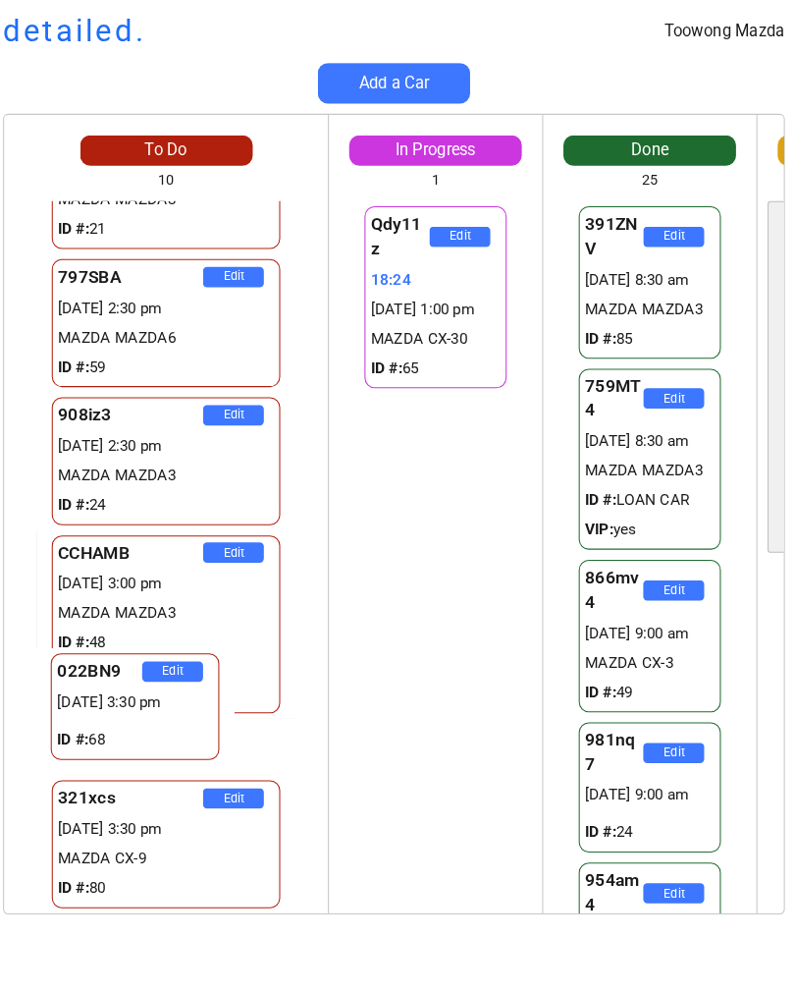
scroll to position [629, 0]
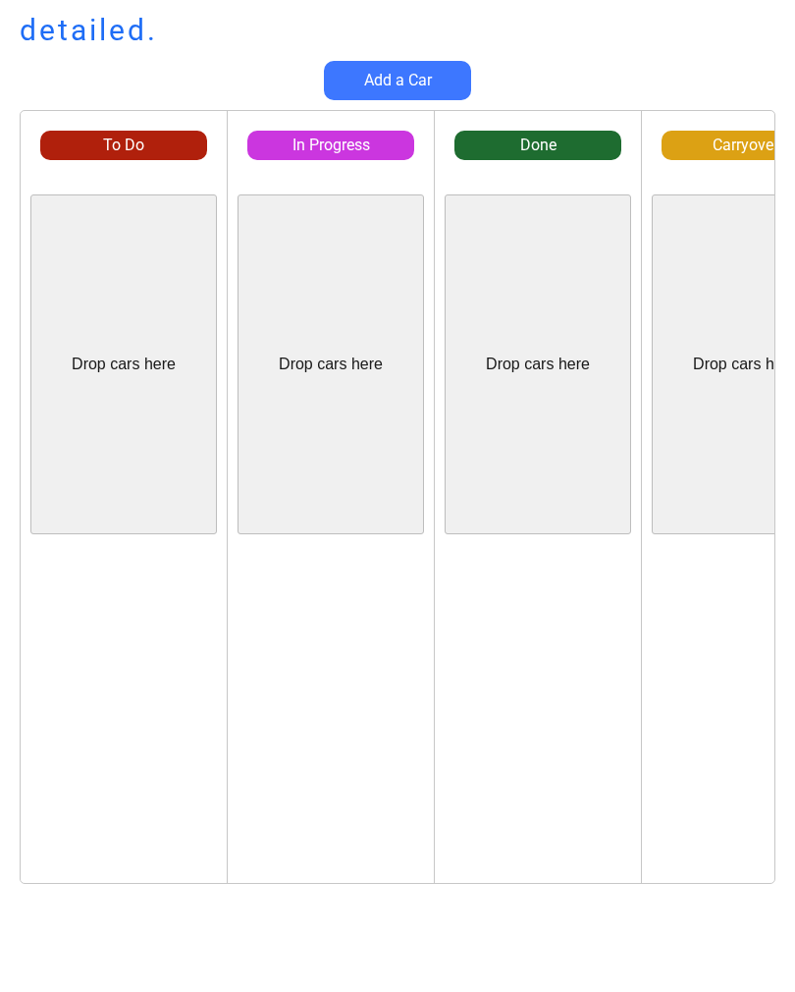
scroll to position [0, 17]
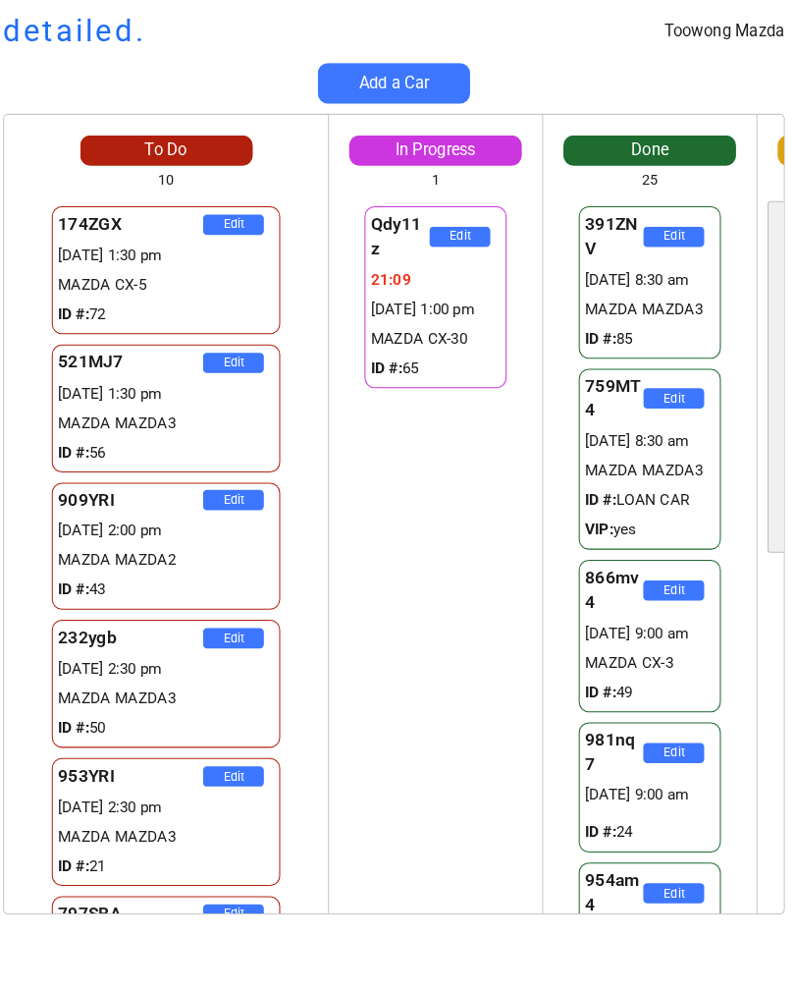
click at [21, 867] on div "797SBA Edit [DATE] 2:30 pm MAZDA MAZDA6 ID #: 59" at bounding box center [177, 928] width 313 height 134
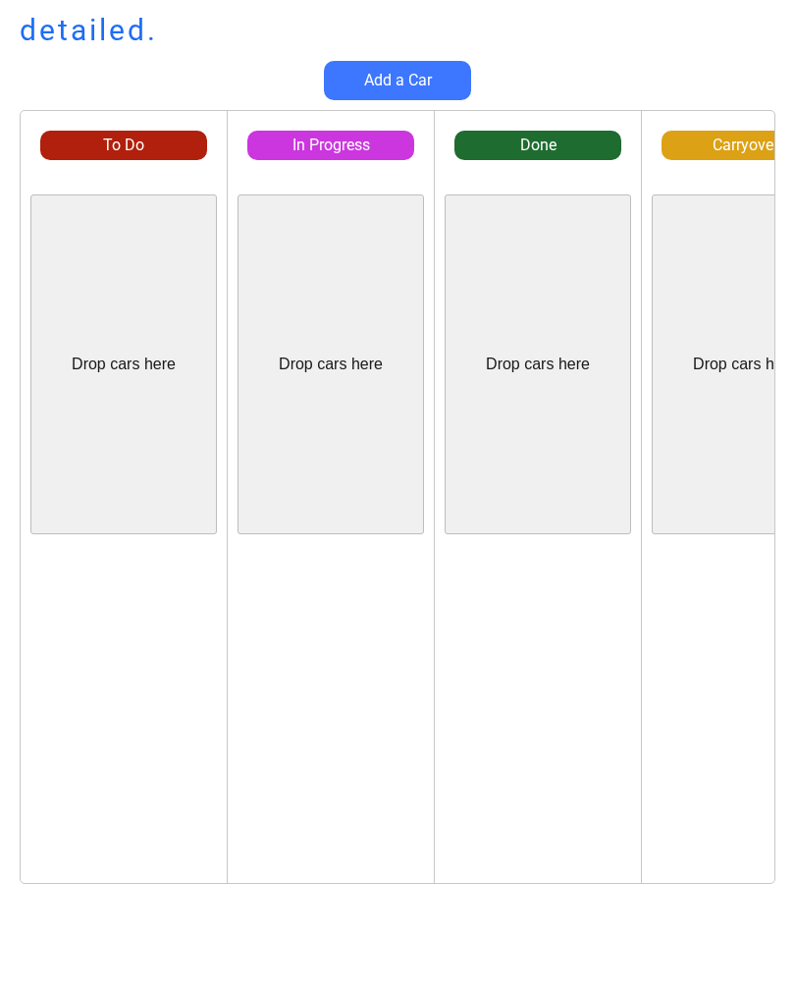
scroll to position [0, 4]
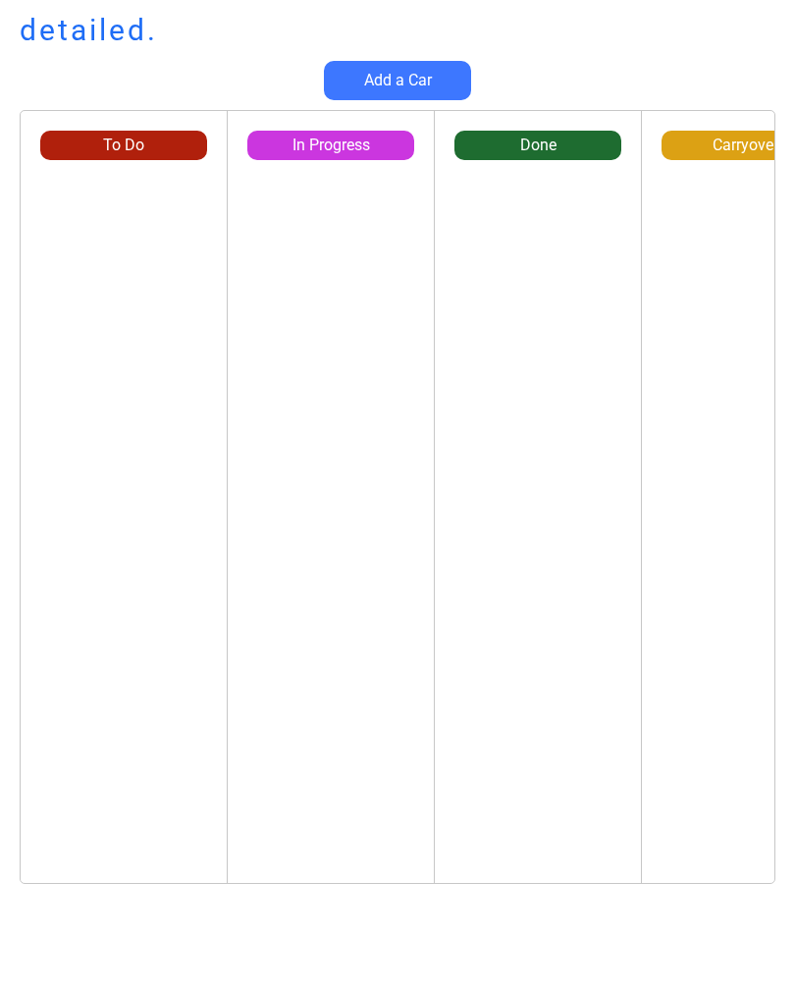
scroll to position [0, 5]
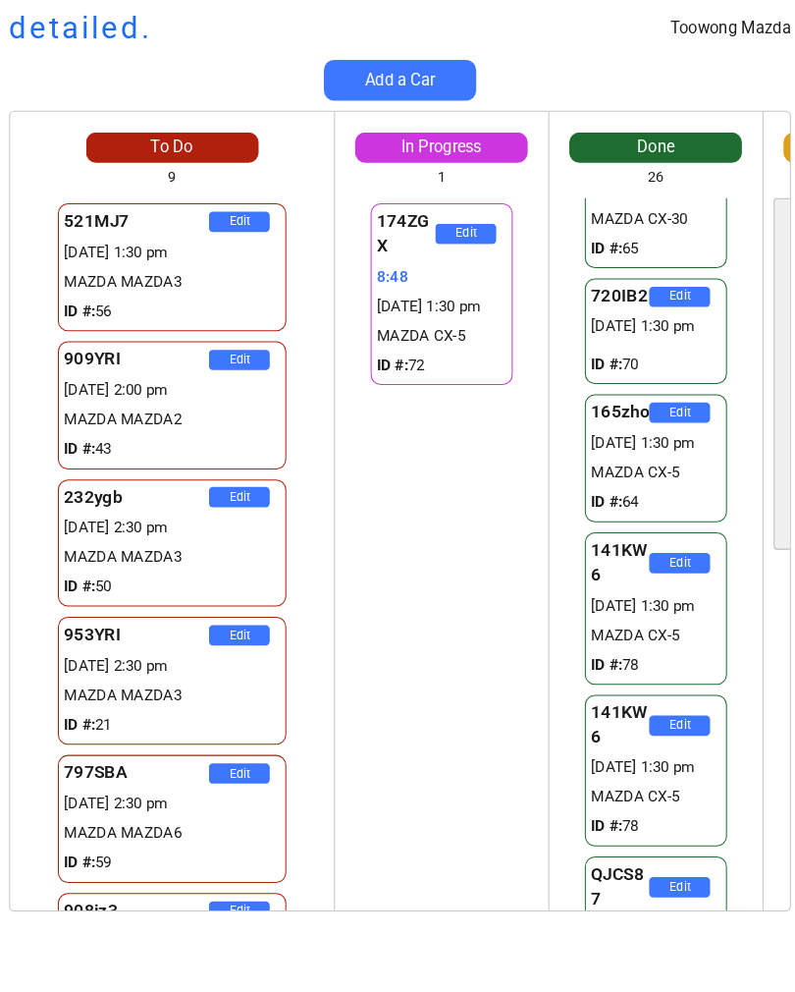
scroll to position [3072, 0]
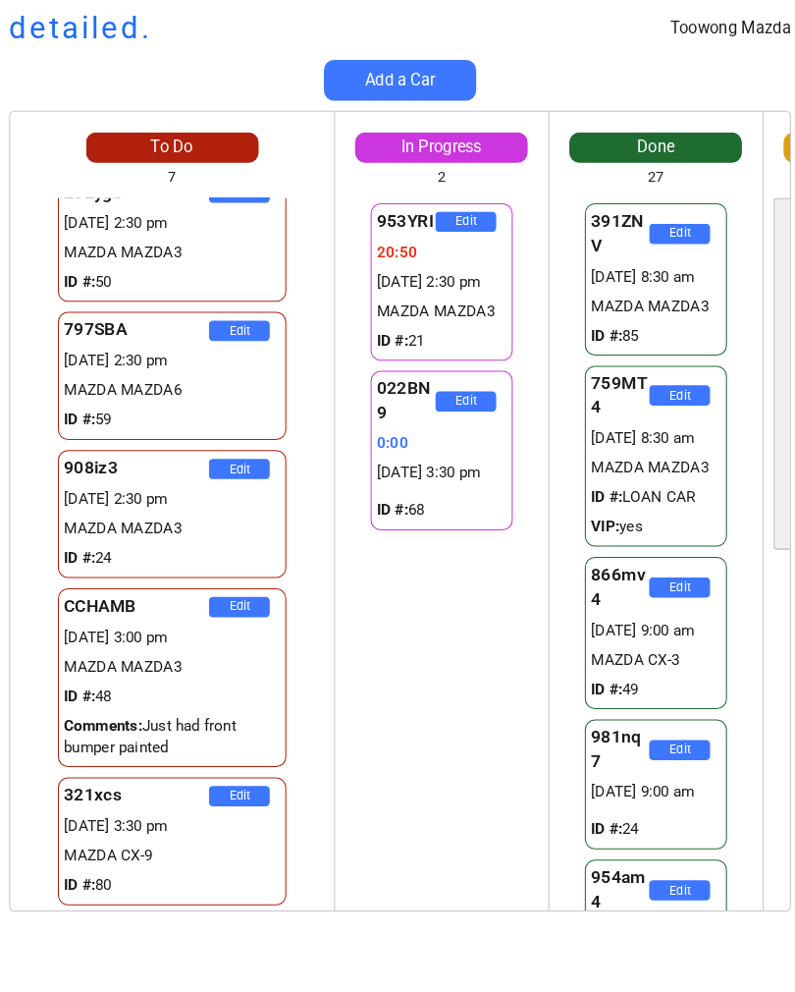
scroll to position [309, 0]
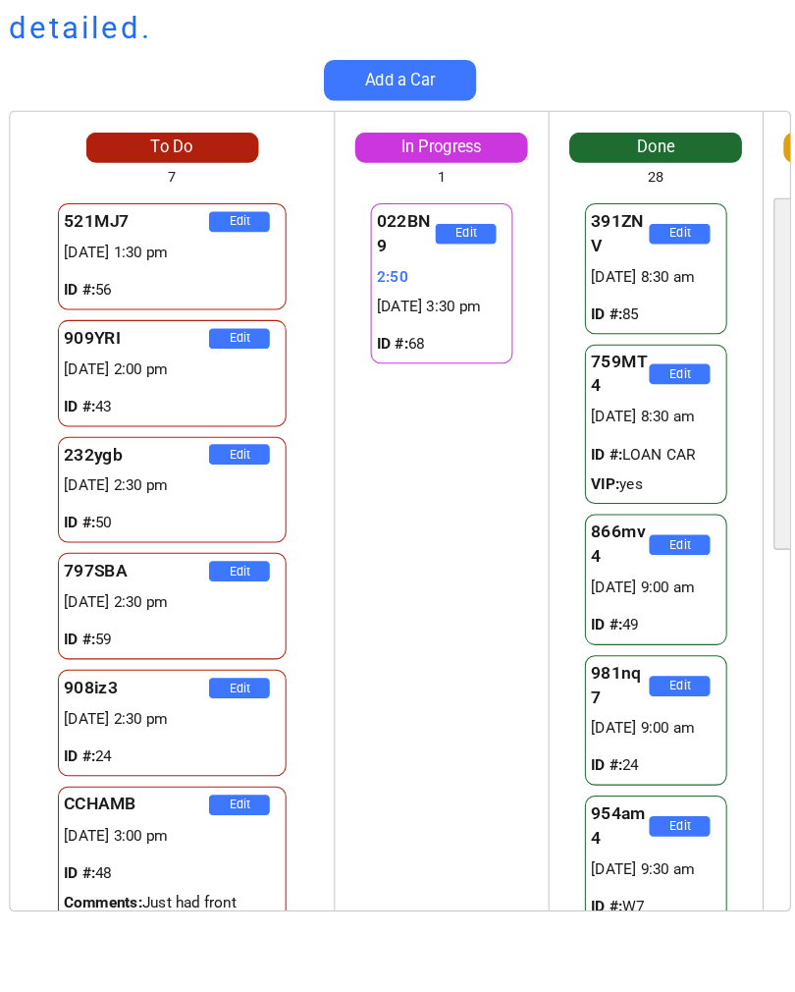
scroll to position [3, 11]
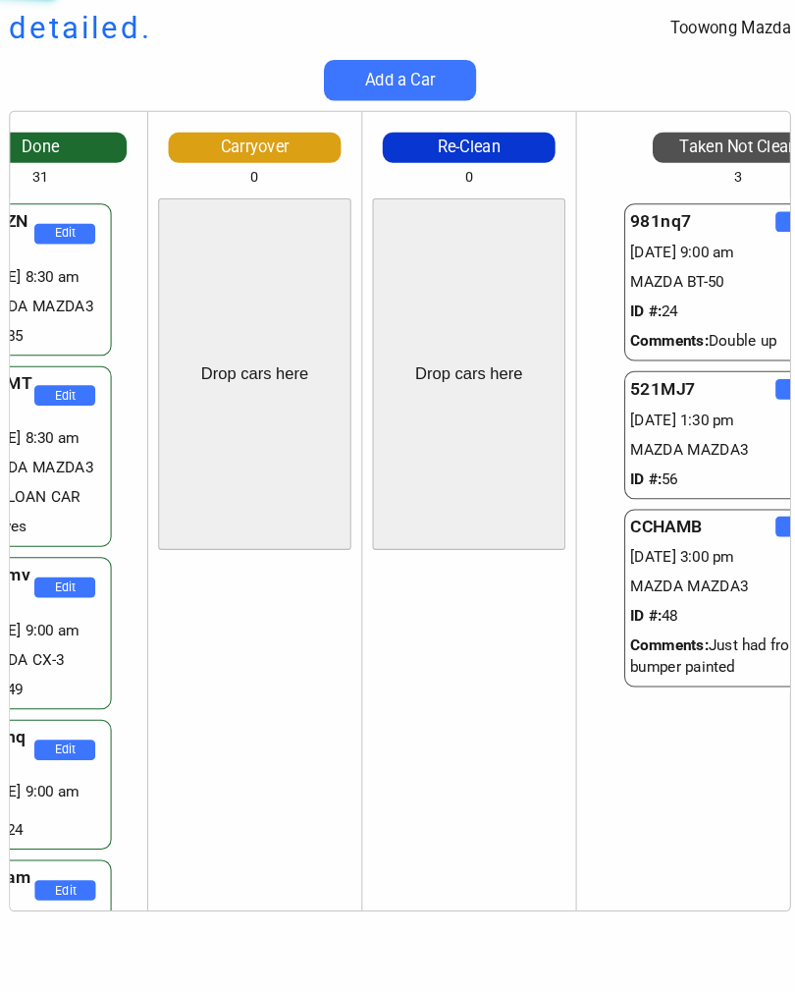
scroll to position [1777, 0]
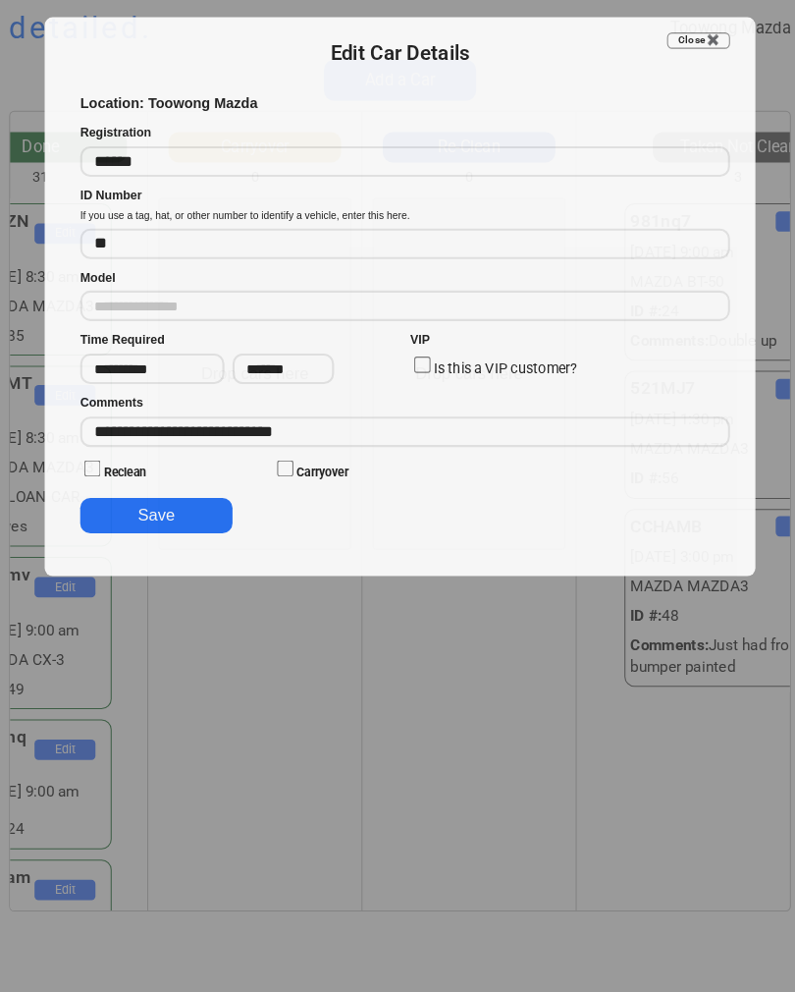
type input "**********"
click at [712, 523] on div "**********" at bounding box center [397, 290] width 687 height 540
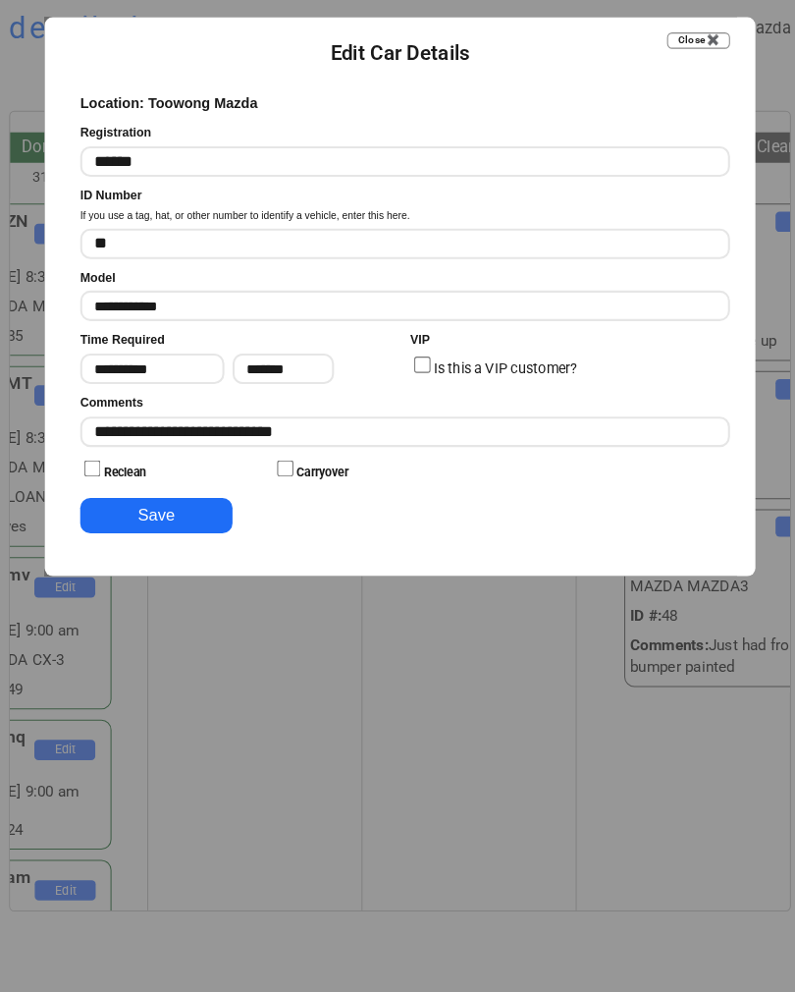
click at [574, 406] on input "input" at bounding box center [402, 420] width 628 height 29
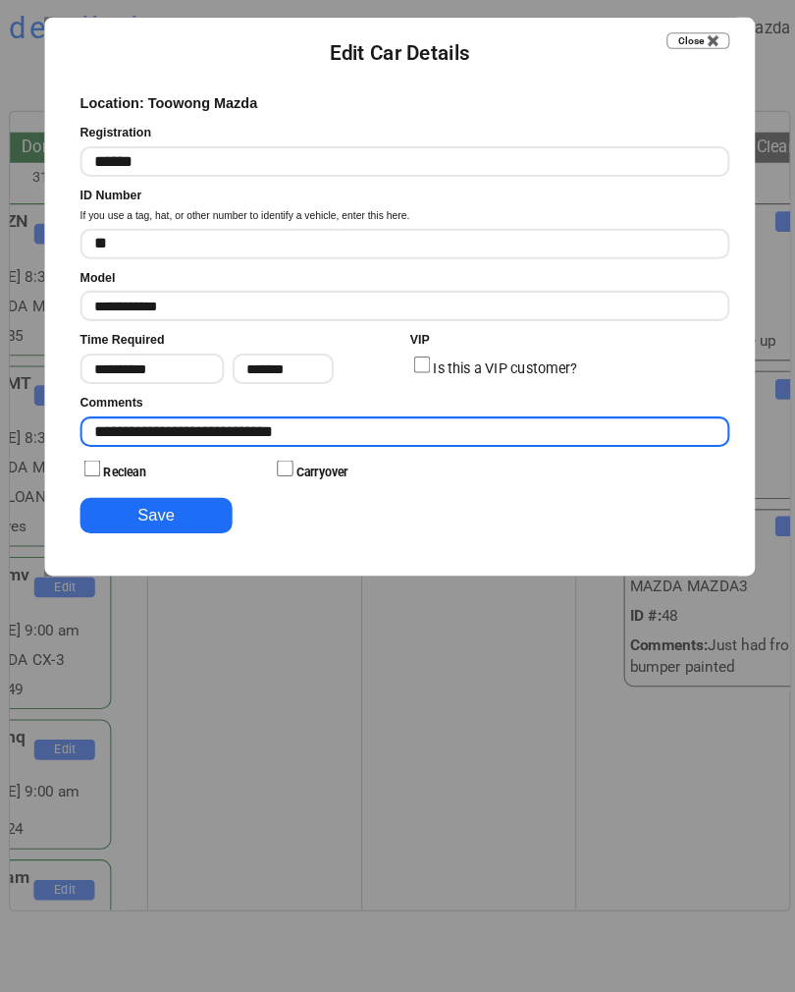
click at [564, 407] on input "input" at bounding box center [402, 420] width 628 height 29
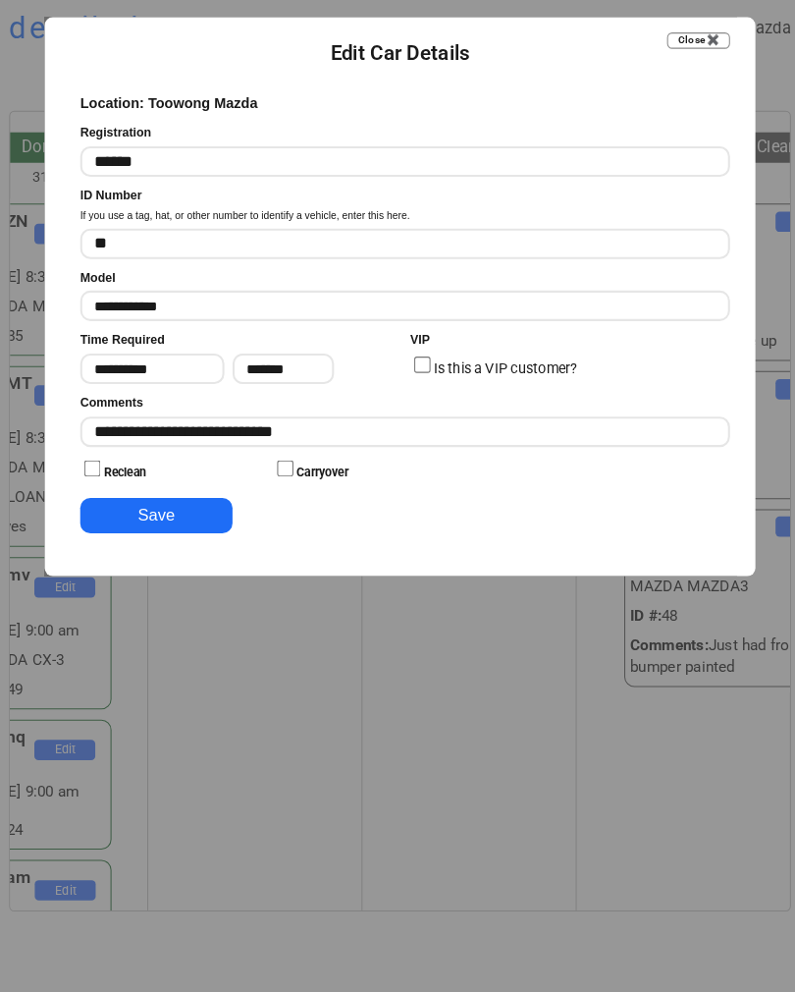
click at [318, 418] on input "input" at bounding box center [402, 420] width 628 height 29
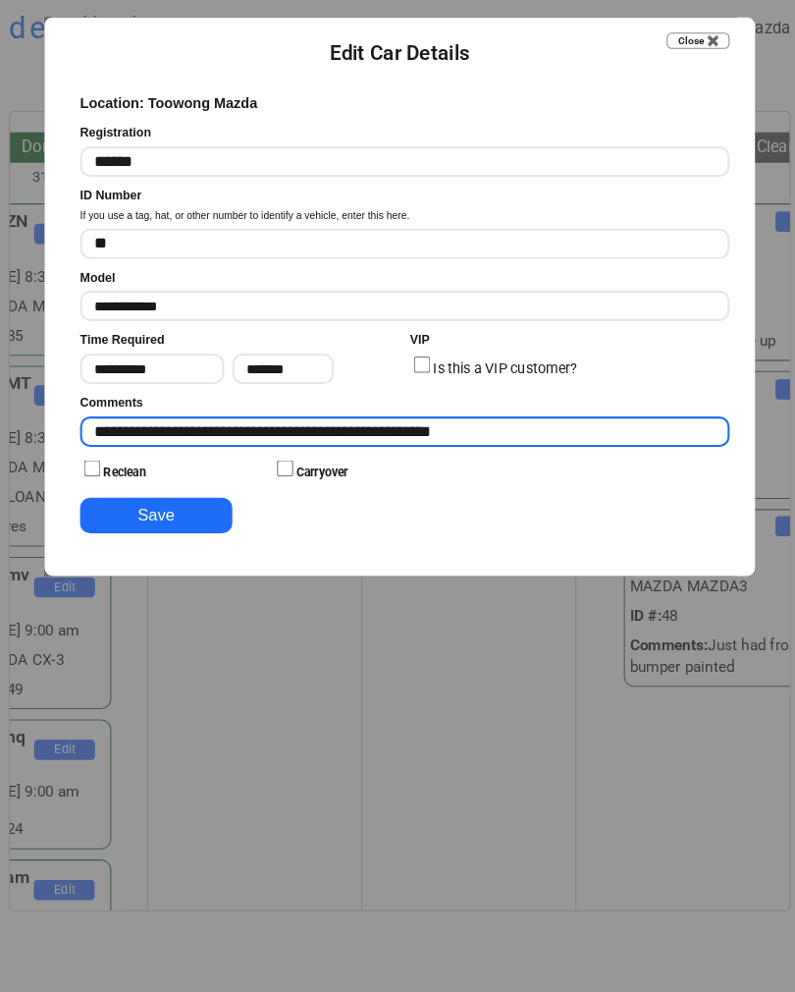
type input "**********"
click at [141, 502] on button "Save" at bounding box center [161, 501] width 147 height 34
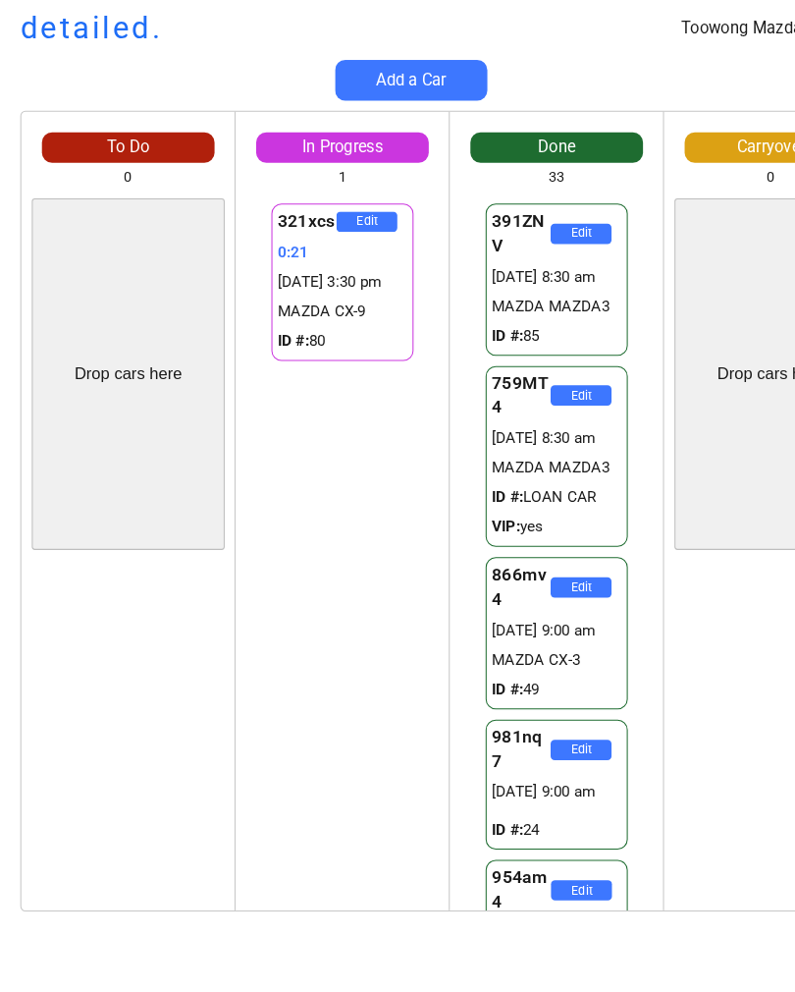
scroll to position [0, 0]
